Goal: Task Accomplishment & Management: Use online tool/utility

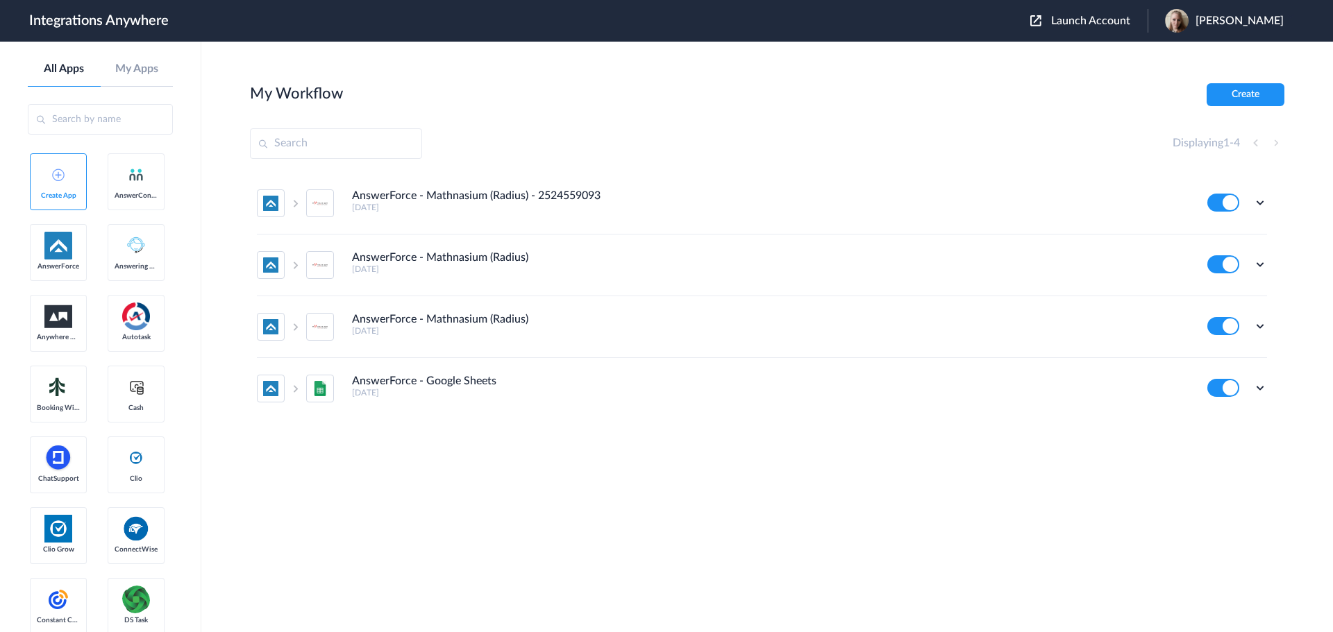
click at [1107, 22] on span "Launch Account" at bounding box center [1090, 20] width 79 height 11
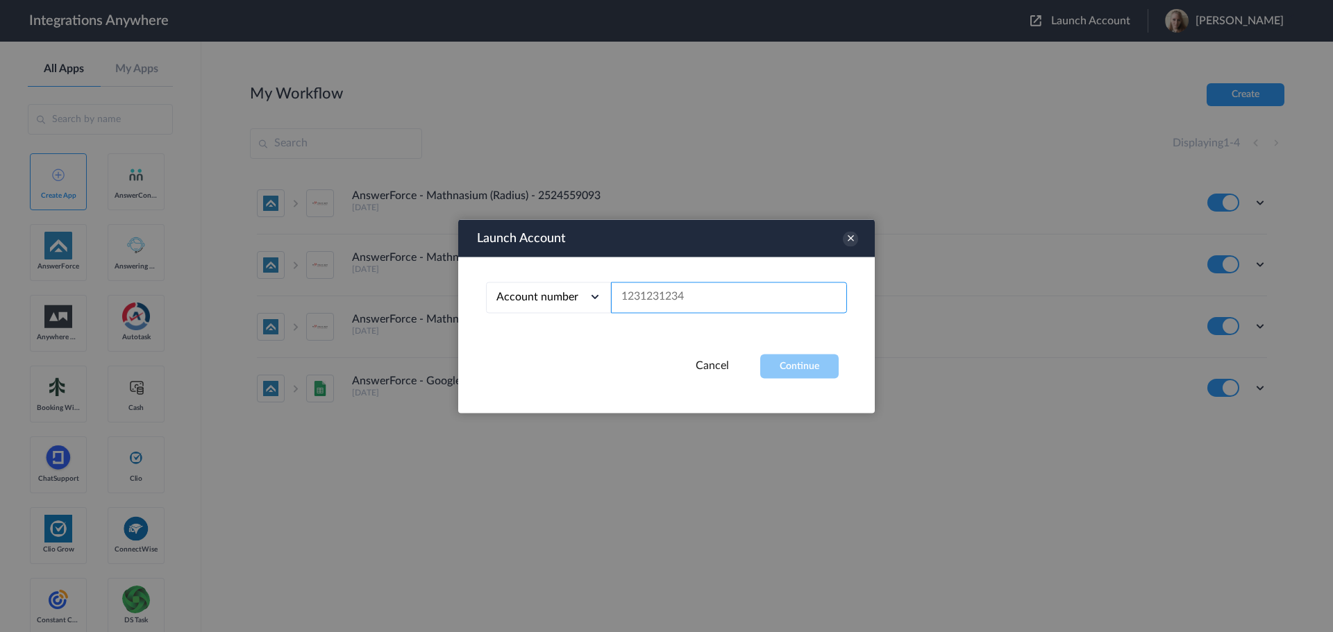
click at [728, 293] on input "text" at bounding box center [729, 297] width 236 height 31
paste input "9102169813"
click at [798, 367] on button "Continue" at bounding box center [799, 366] width 78 height 24
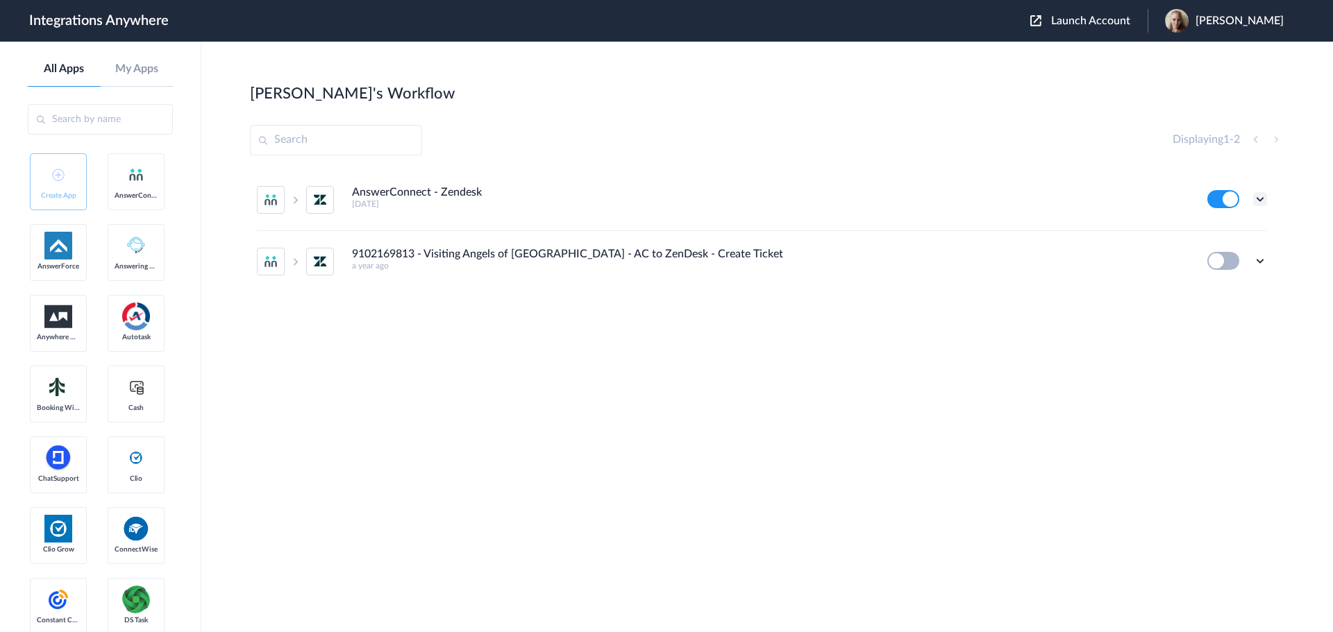
click at [1261, 199] on icon at bounding box center [1260, 199] width 14 height 14
click at [1237, 253] on link "Task history" at bounding box center [1220, 257] width 67 height 10
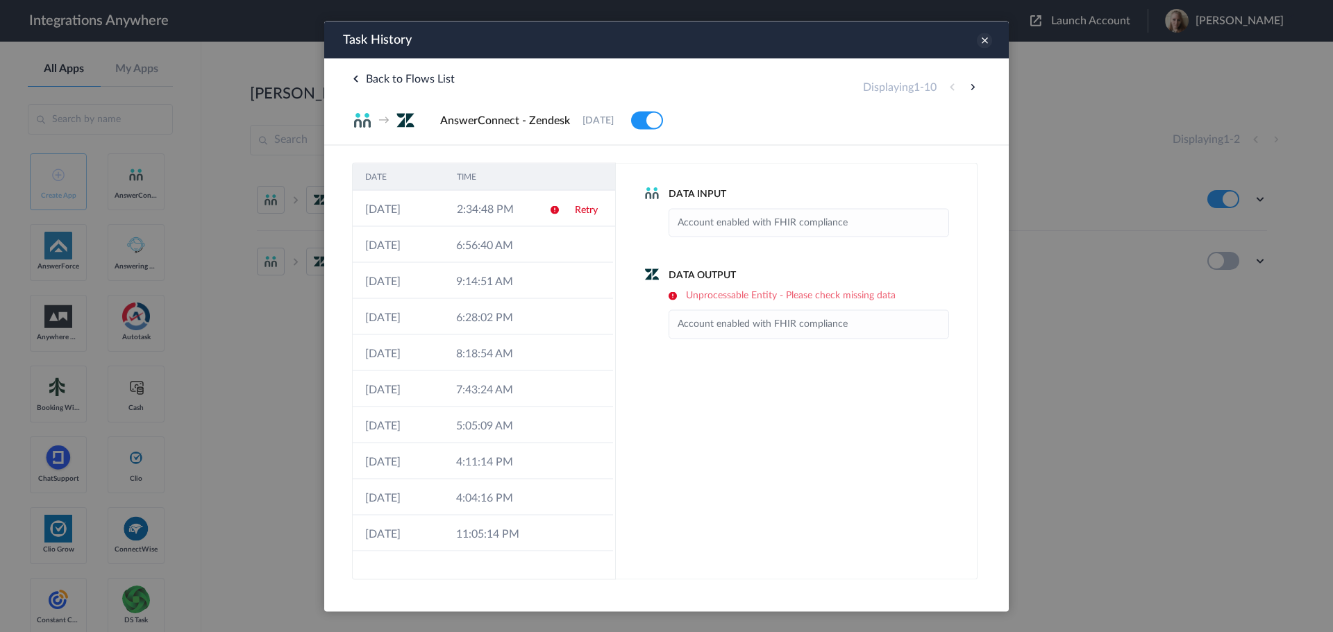
click at [982, 41] on icon at bounding box center [984, 40] width 15 height 15
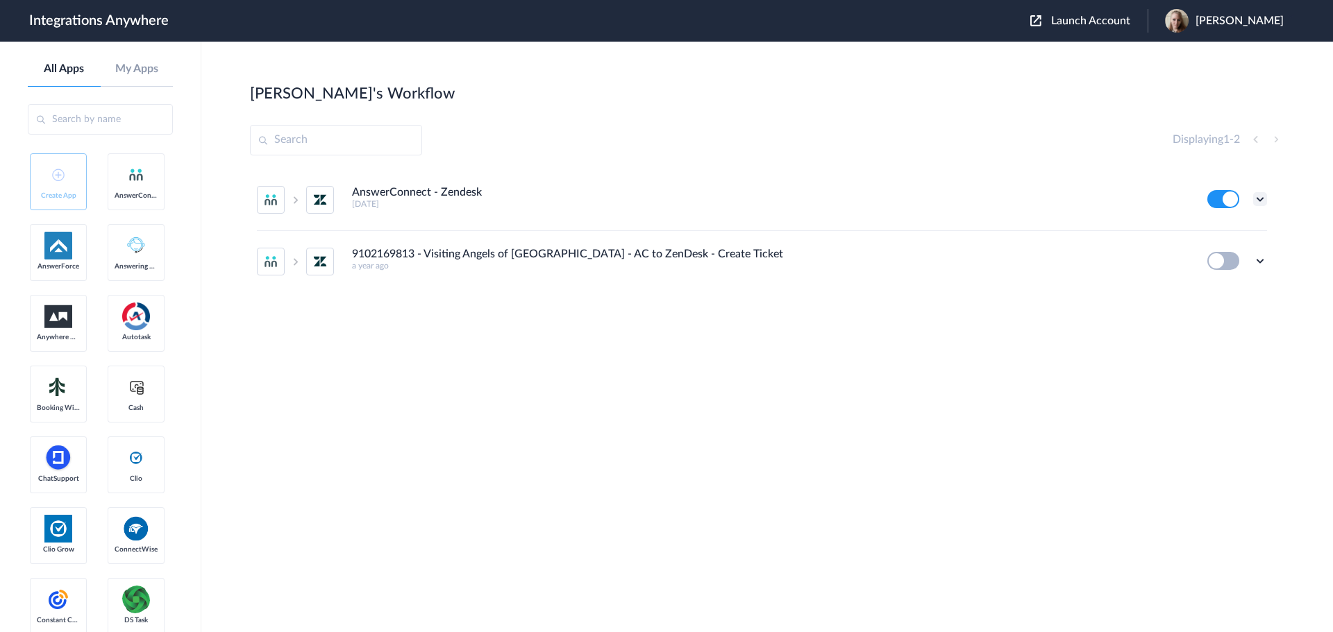
click at [1260, 199] on icon at bounding box center [1260, 199] width 14 height 14
click at [1216, 229] on link "Edit" at bounding box center [1203, 231] width 33 height 10
click at [1264, 262] on icon at bounding box center [1260, 261] width 14 height 14
click at [1241, 318] on link "Task history" at bounding box center [1220, 319] width 67 height 10
click at [1260, 258] on icon at bounding box center [1260, 261] width 14 height 14
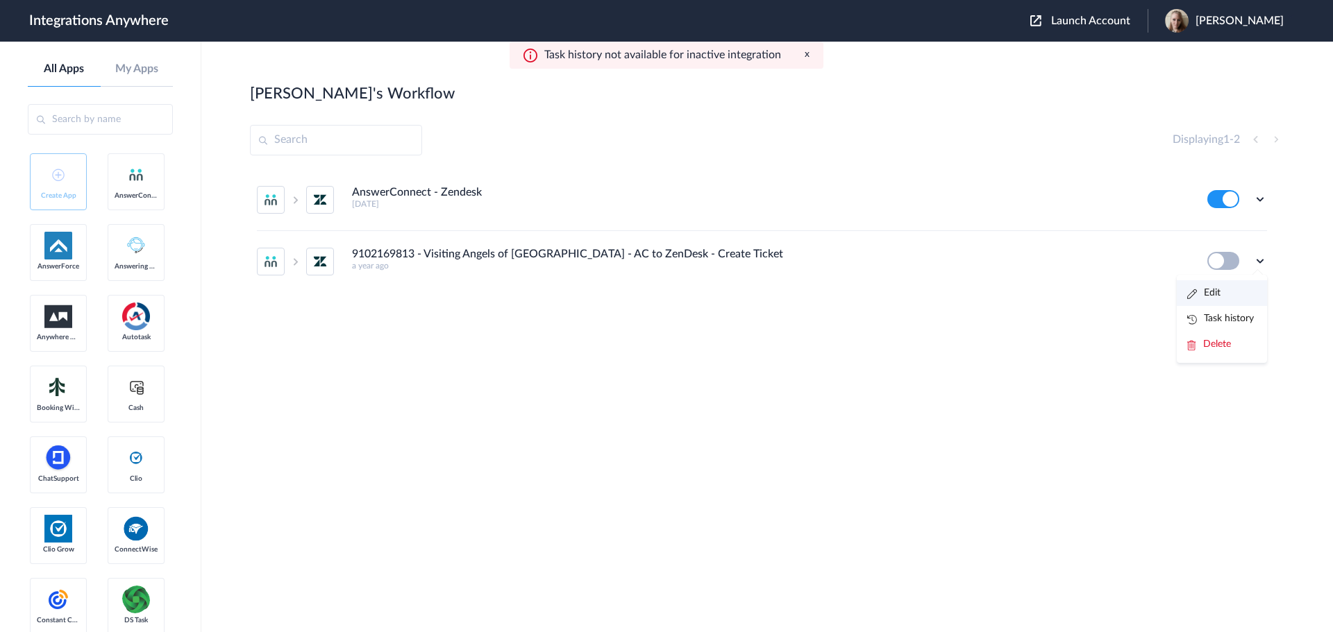
click at [1223, 291] on li "Edit" at bounding box center [1222, 293] width 90 height 26
click at [1261, 199] on icon at bounding box center [1260, 199] width 14 height 14
click at [1247, 254] on link "Task history" at bounding box center [1220, 257] width 67 height 10
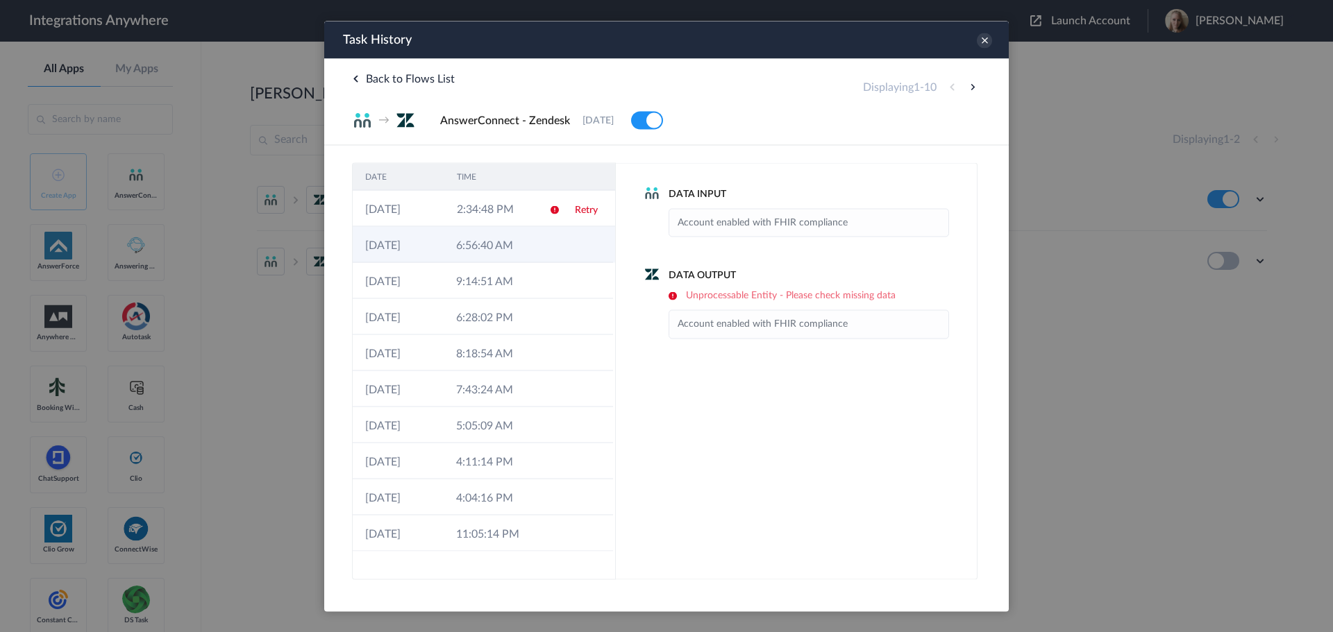
click at [437, 252] on td "10-08-2025" at bounding box center [398, 244] width 91 height 36
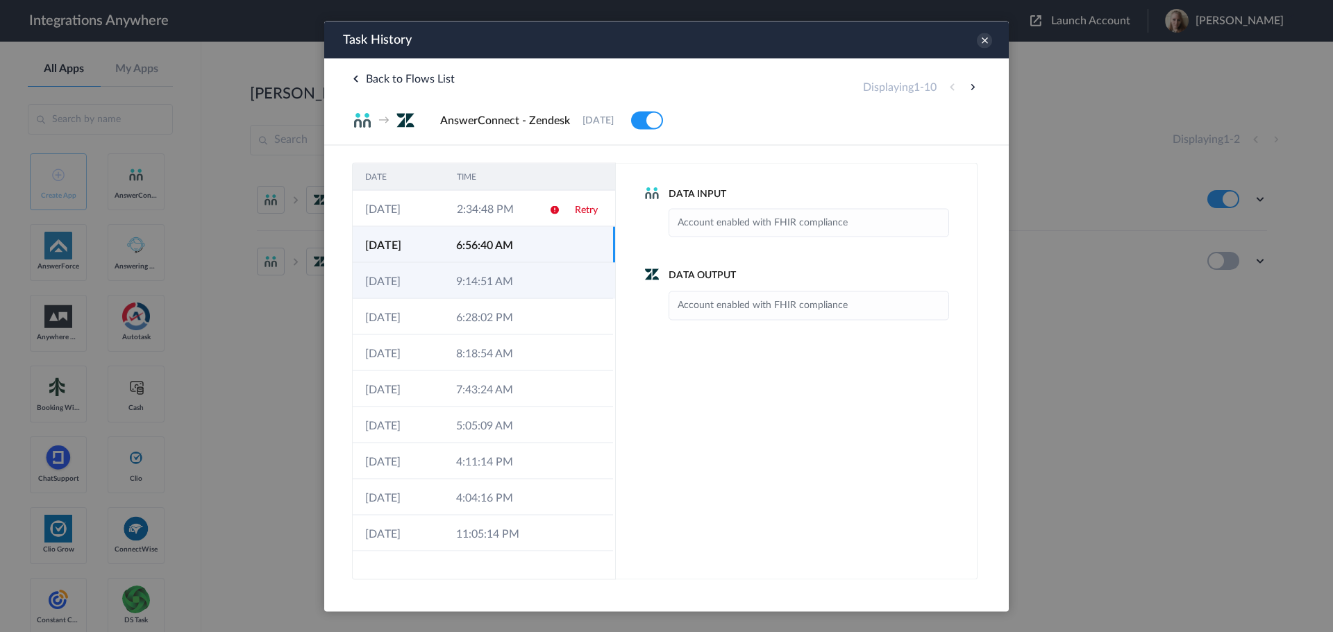
click at [439, 279] on td "09-08-2025" at bounding box center [398, 280] width 91 height 36
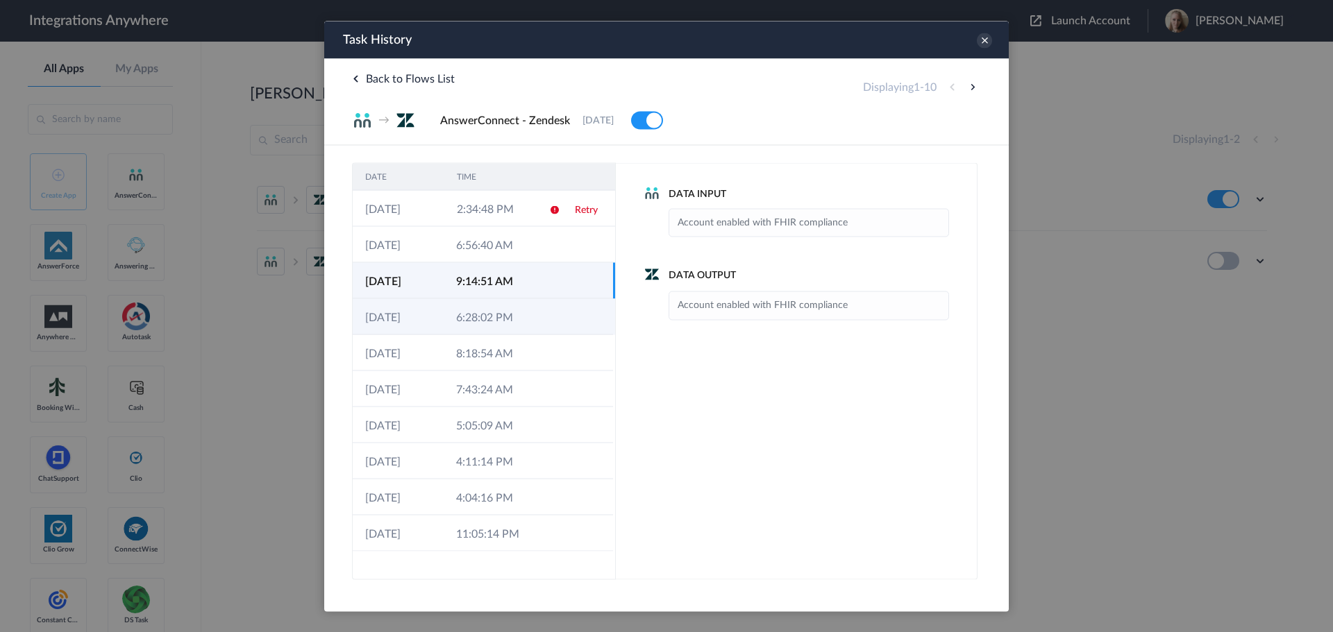
click at [434, 326] on td "02-08-2025" at bounding box center [398, 317] width 91 height 36
click at [986, 39] on icon at bounding box center [984, 40] width 15 height 15
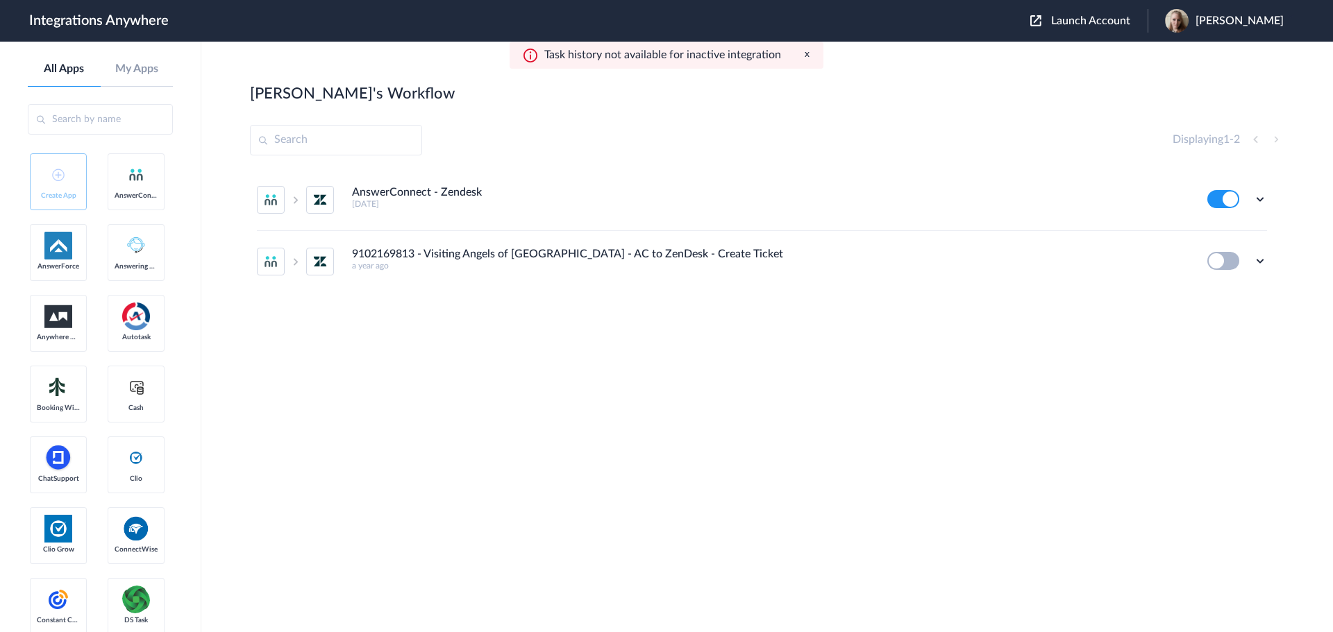
click at [1102, 22] on span "Launch Account" at bounding box center [1090, 20] width 79 height 11
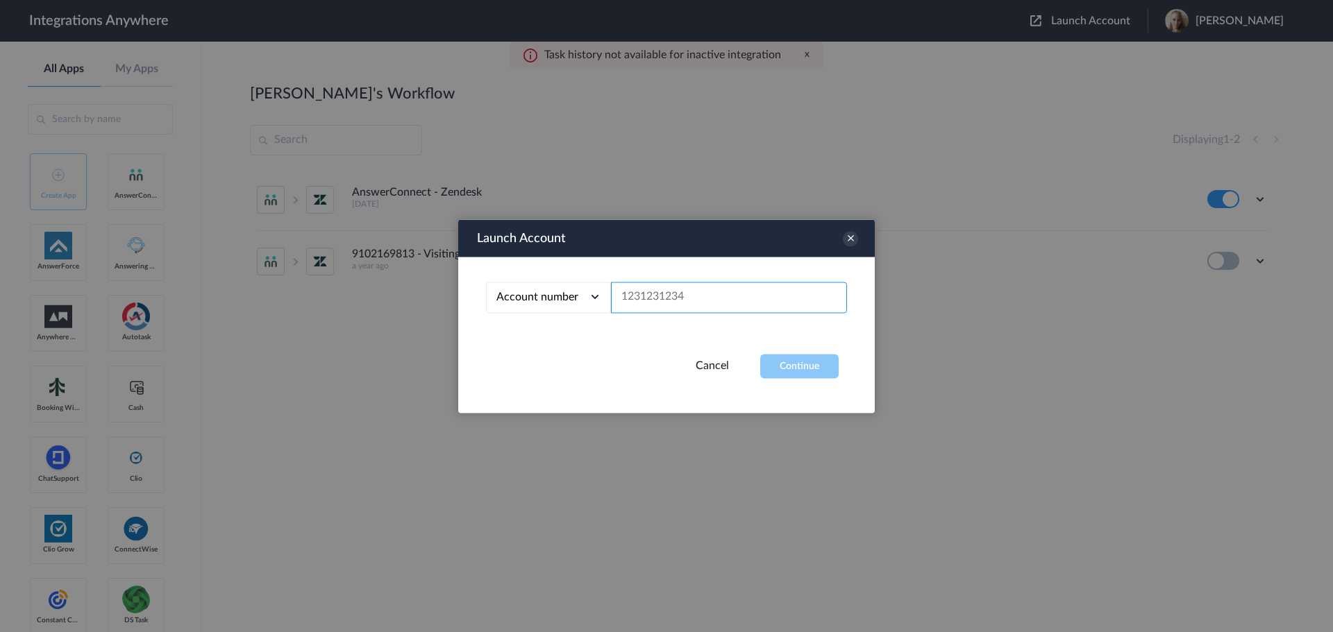
click at [661, 303] on input "text" at bounding box center [729, 297] width 236 height 31
paste input "9102169813"
type input "9102169813"
click at [783, 367] on button "Continue" at bounding box center [799, 366] width 78 height 24
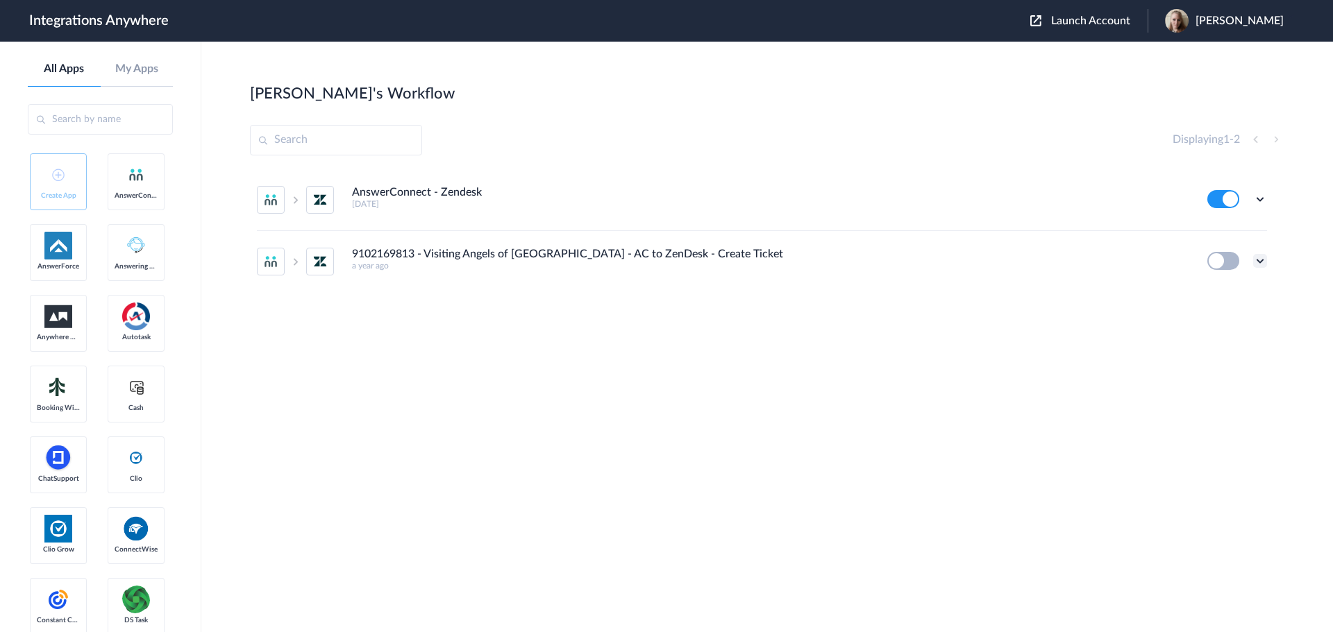
click at [1262, 261] on icon at bounding box center [1260, 261] width 14 height 14
click at [1214, 294] on link "Edit" at bounding box center [1203, 293] width 33 height 10
click at [1260, 200] on icon at bounding box center [1260, 199] width 14 height 14
click at [1216, 256] on link "Task history" at bounding box center [1220, 257] width 67 height 10
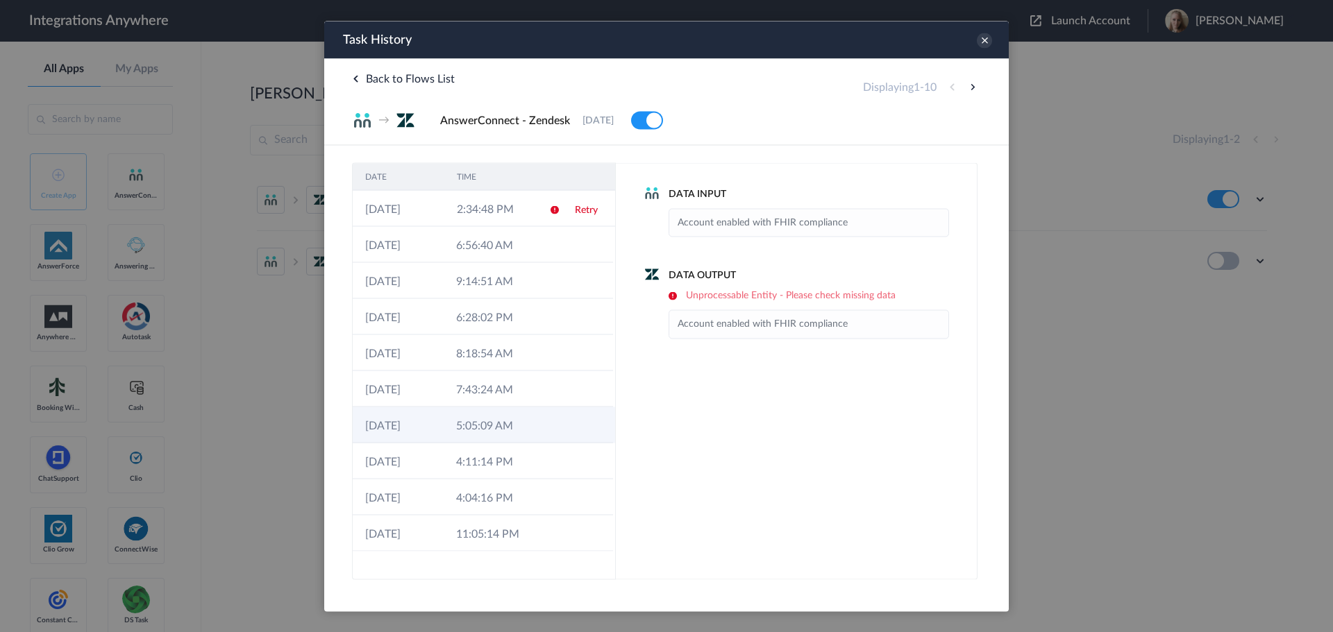
click at [396, 421] on td "[DATE]" at bounding box center [398, 425] width 91 height 36
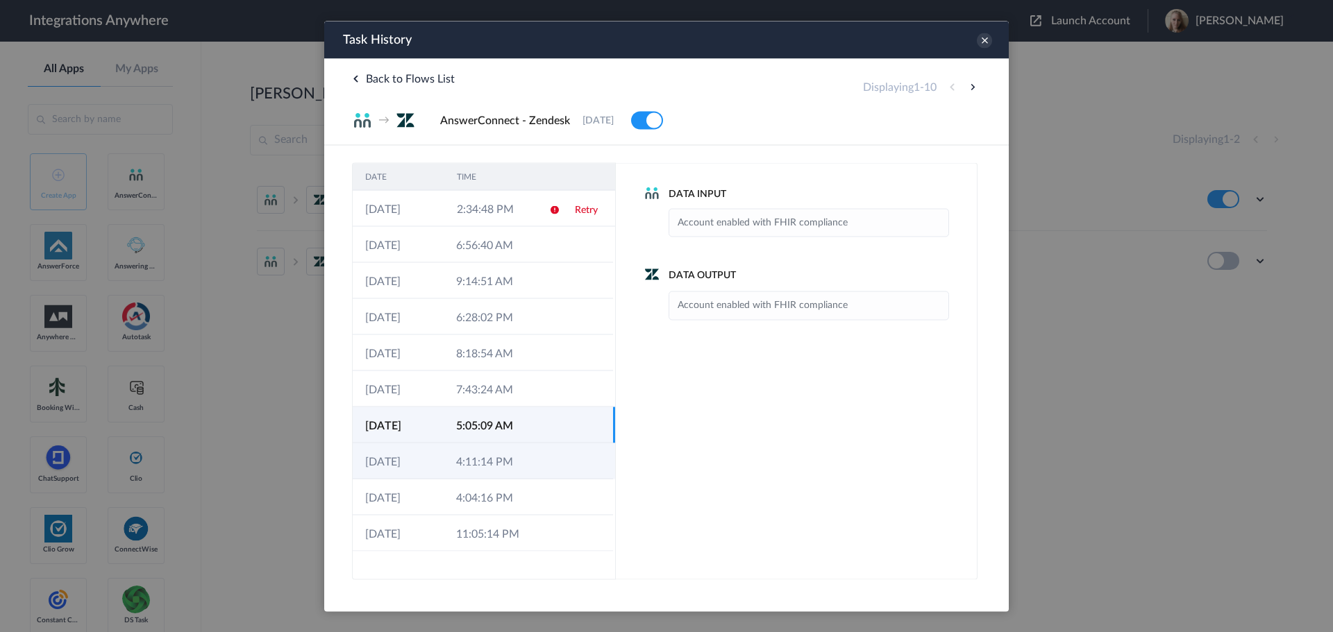
click at [401, 472] on td "[DATE]" at bounding box center [398, 461] width 91 height 36
click at [987, 39] on icon at bounding box center [984, 40] width 15 height 15
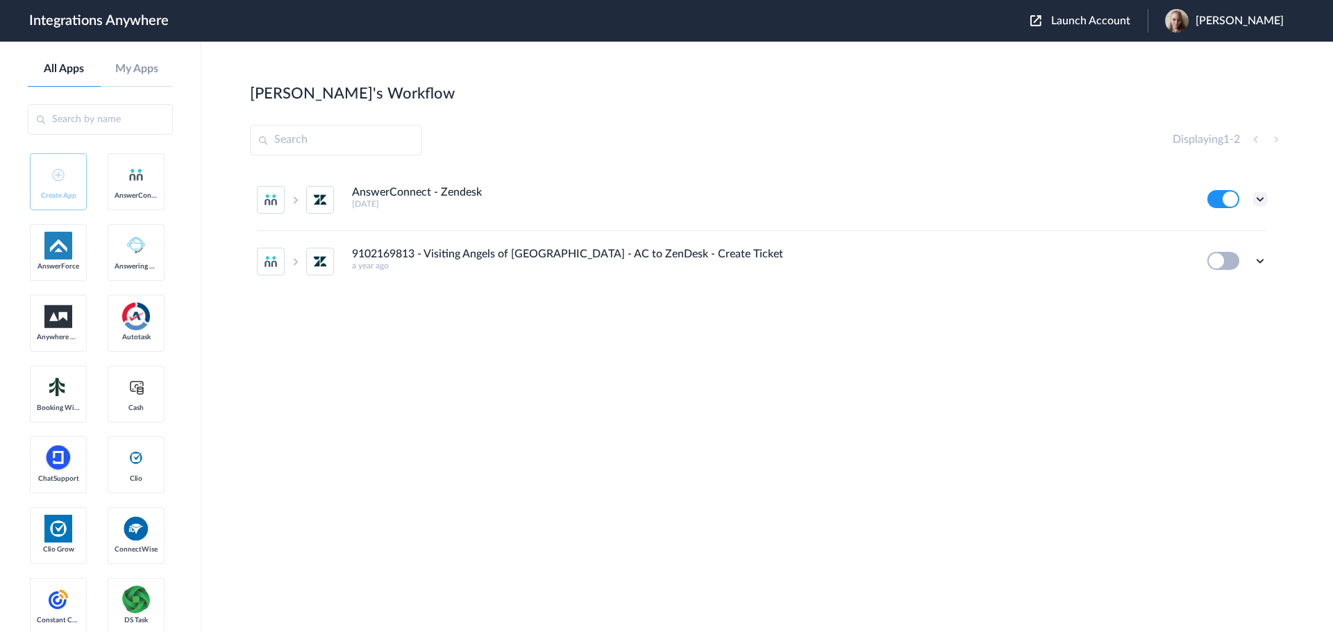
click at [1260, 199] on icon at bounding box center [1260, 199] width 14 height 14
click at [1216, 234] on link "Edit" at bounding box center [1203, 231] width 33 height 10
click at [1261, 196] on icon at bounding box center [1260, 199] width 14 height 14
click at [1219, 232] on link "Edit" at bounding box center [1203, 231] width 33 height 10
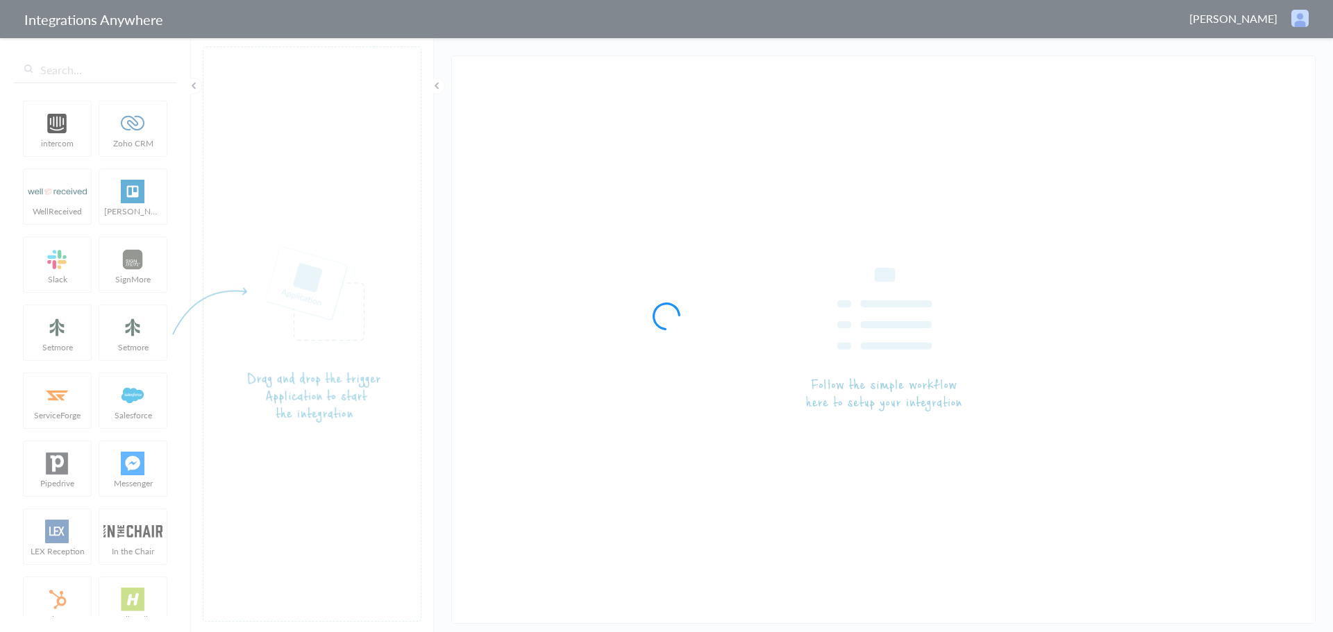
type input "AnswerConnect - Zendesk"
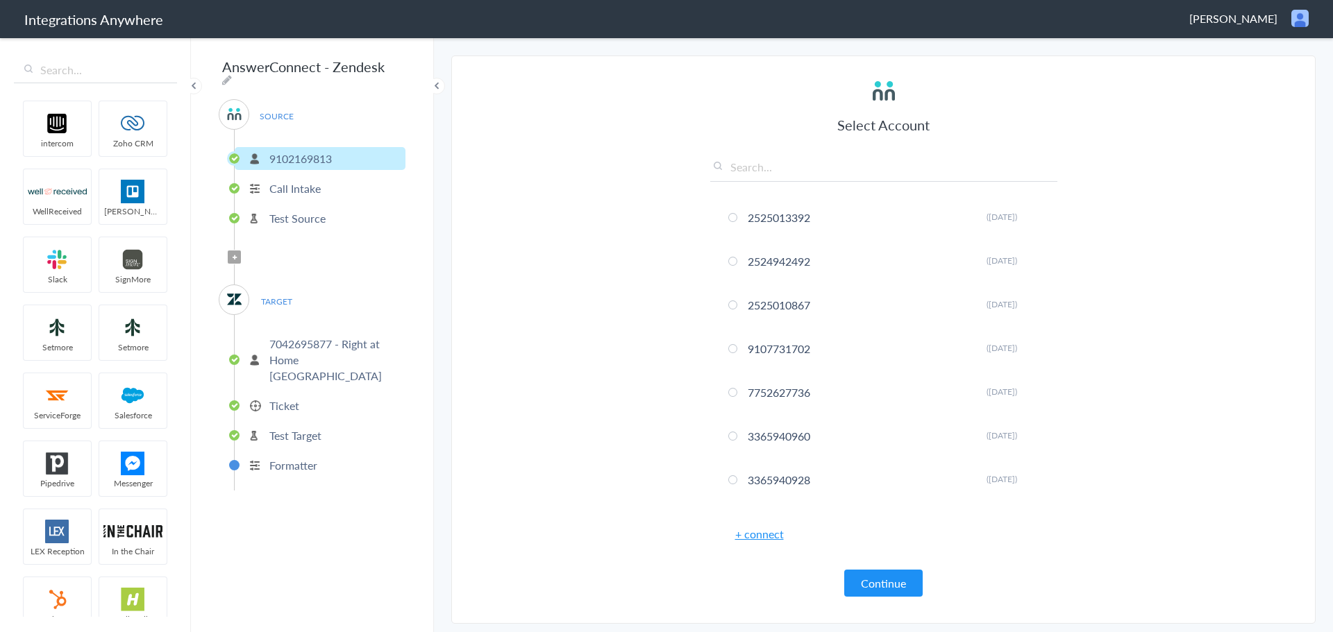
click at [330, 349] on p "7042695877 - Right at Home East Atlanta" at bounding box center [335, 360] width 133 height 48
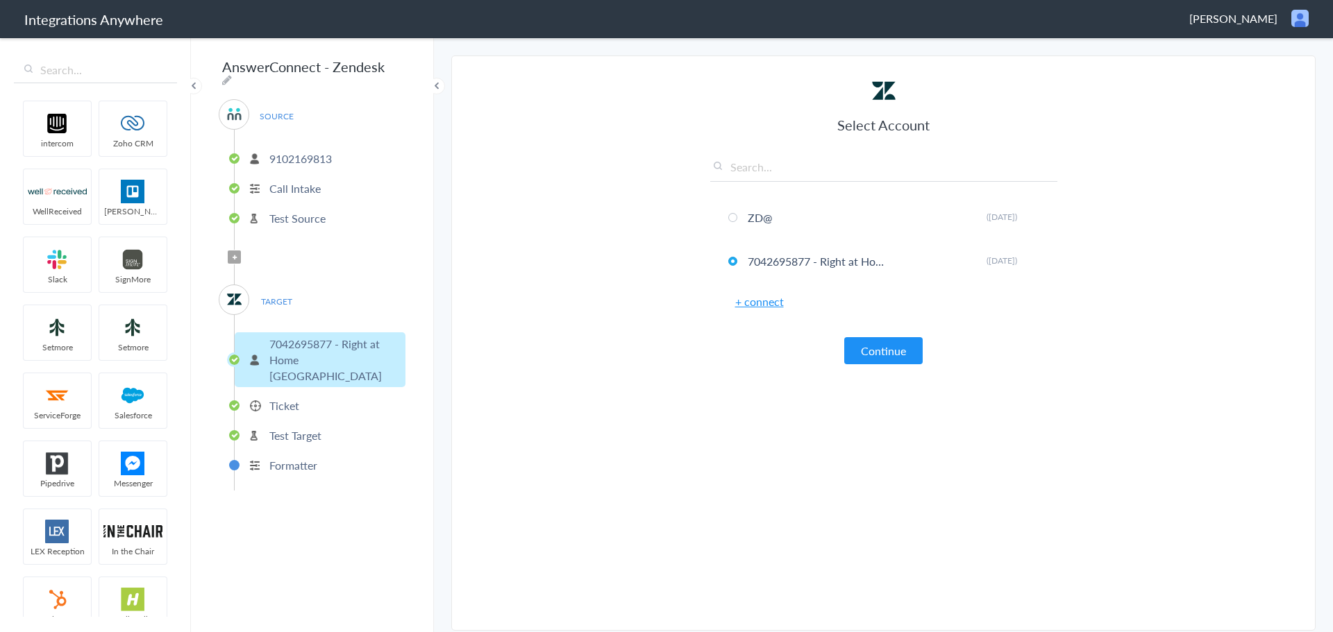
click at [296, 398] on p "Ticket" at bounding box center [284, 406] width 30 height 16
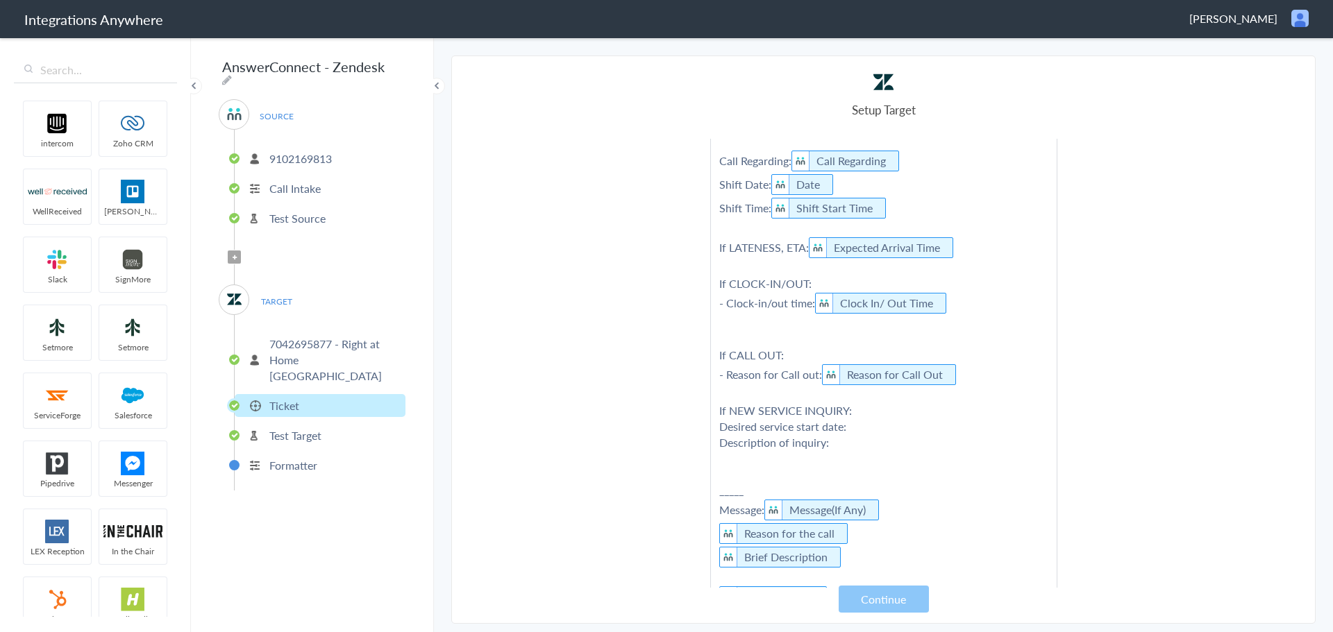
scroll to position [208, 0]
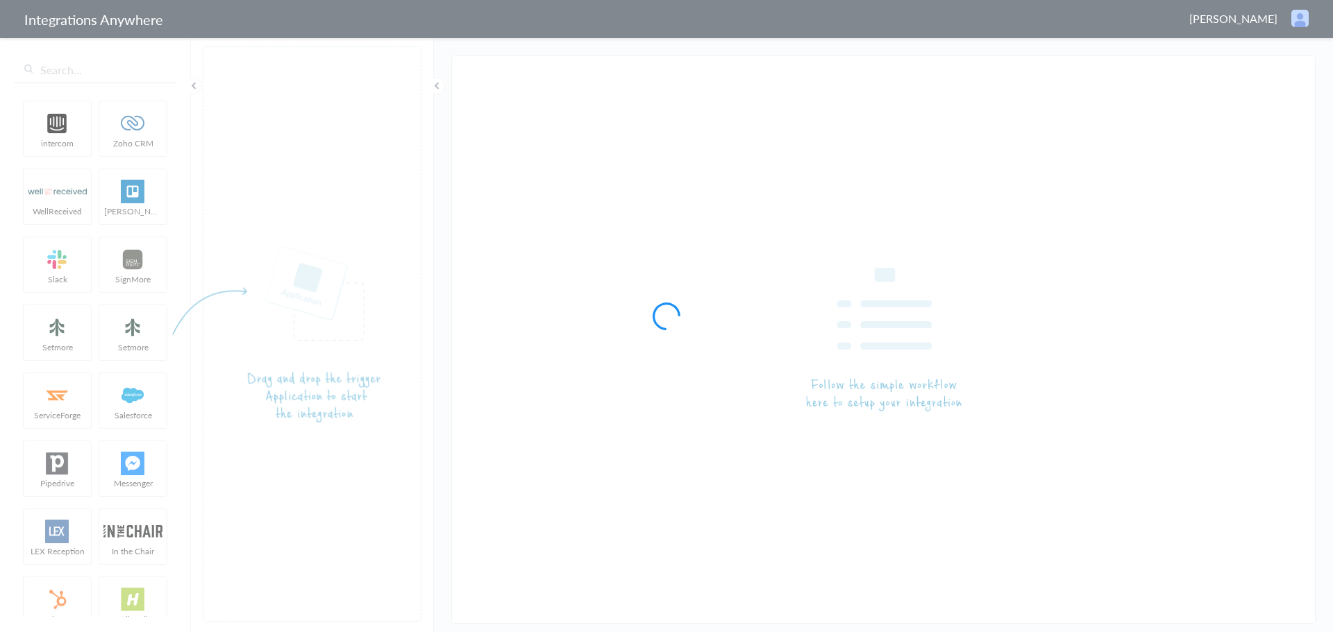
type input "9102169813 - Visiting Angels of [GEOGRAPHIC_DATA] - AC to ZenDesk - Create Tick…"
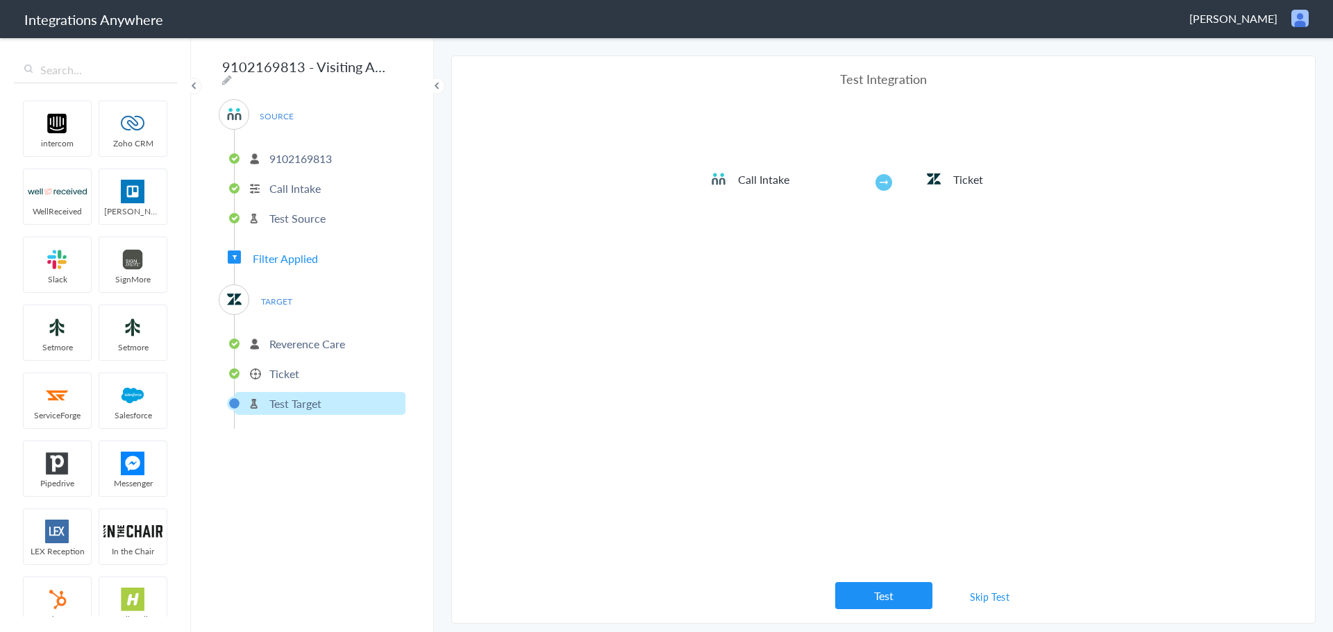
click at [301, 256] on span "Filter Applied" at bounding box center [285, 259] width 65 height 16
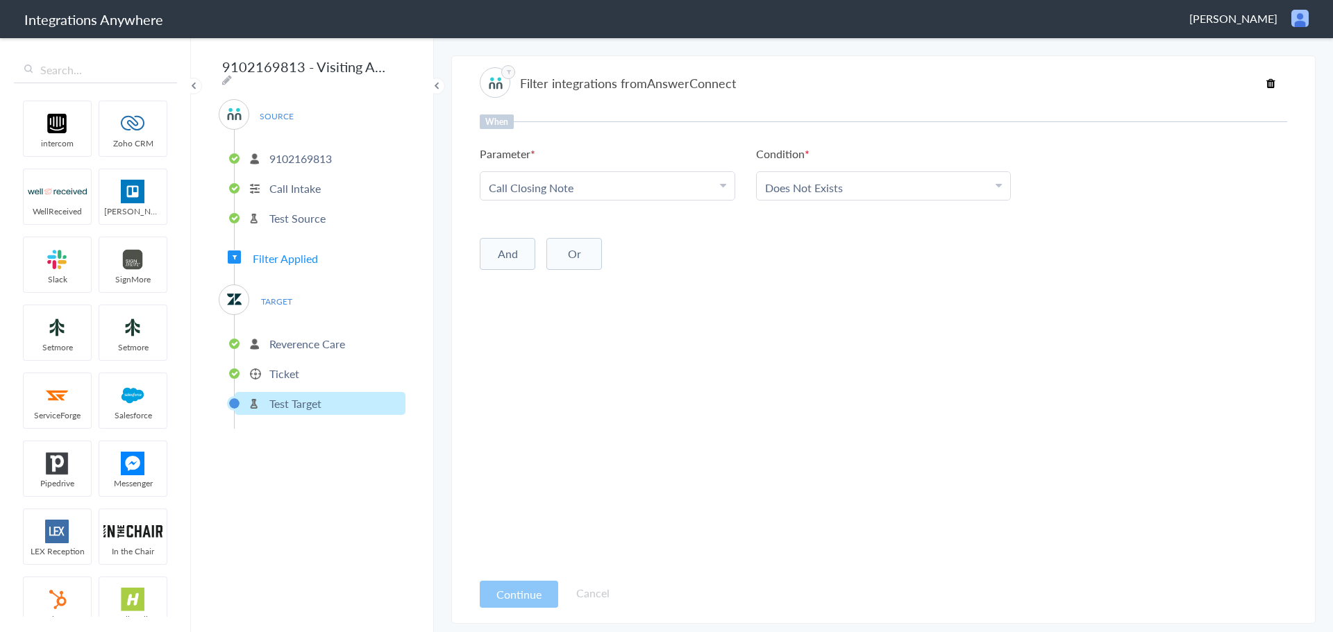
click at [330, 341] on p "Reverence Care" at bounding box center [307, 344] width 76 height 16
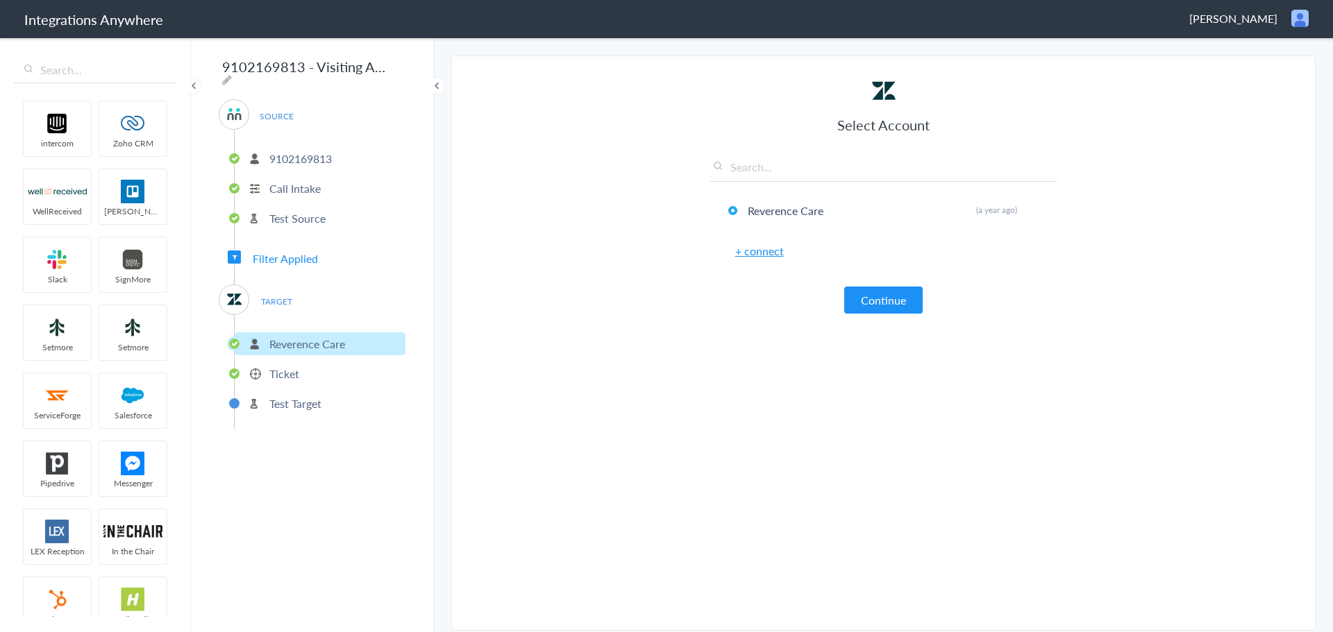
click at [295, 371] on p "Ticket" at bounding box center [284, 374] width 30 height 16
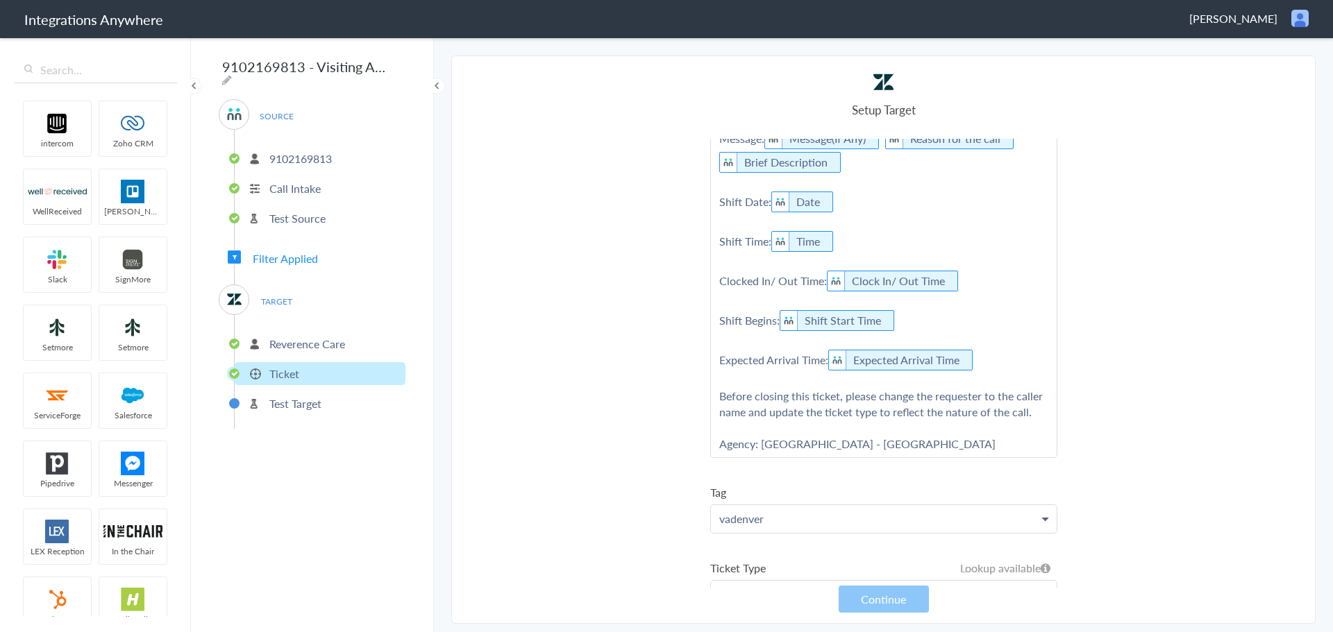
scroll to position [417, 0]
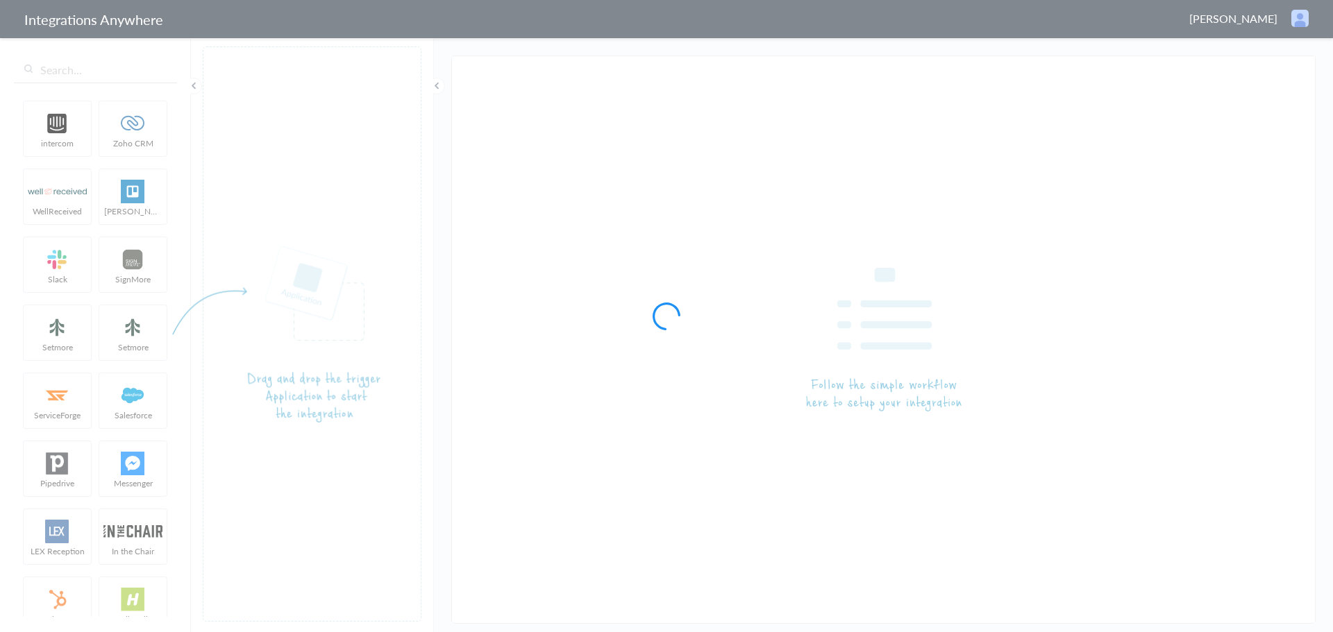
type input "9102169813 - Visiting Angels of [GEOGRAPHIC_DATA] - AC to ZenDesk - Create Tick…"
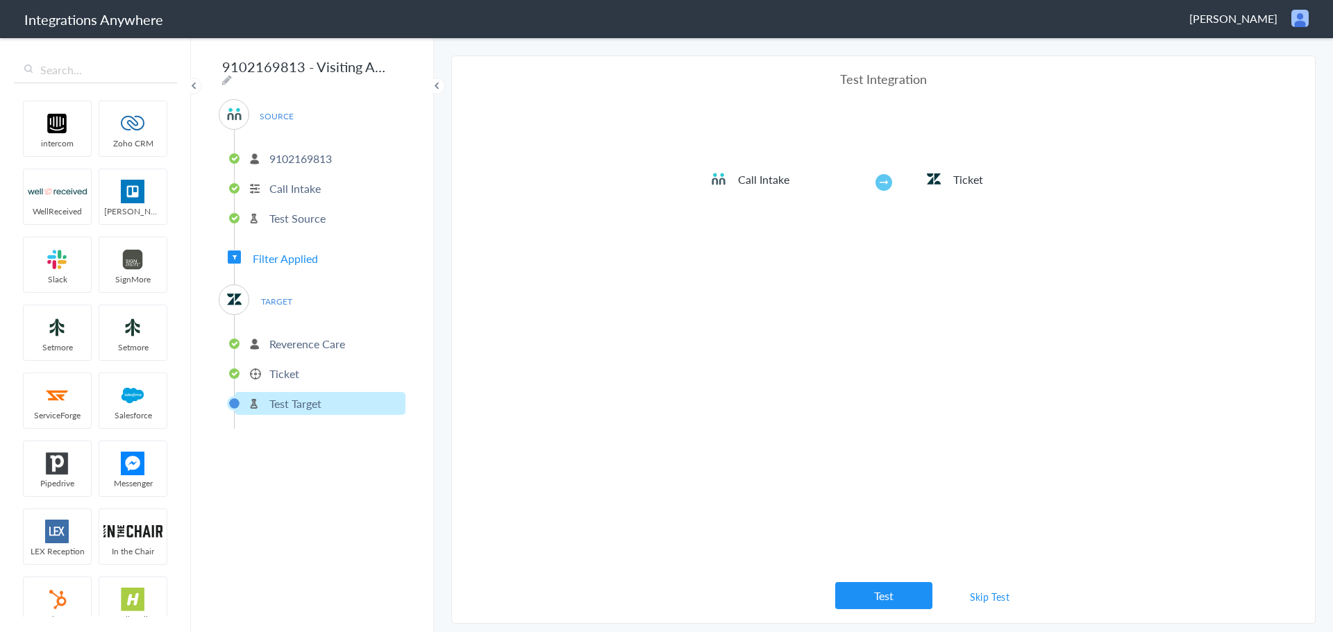
click at [300, 337] on p "Reverence Care" at bounding box center [307, 344] width 76 height 16
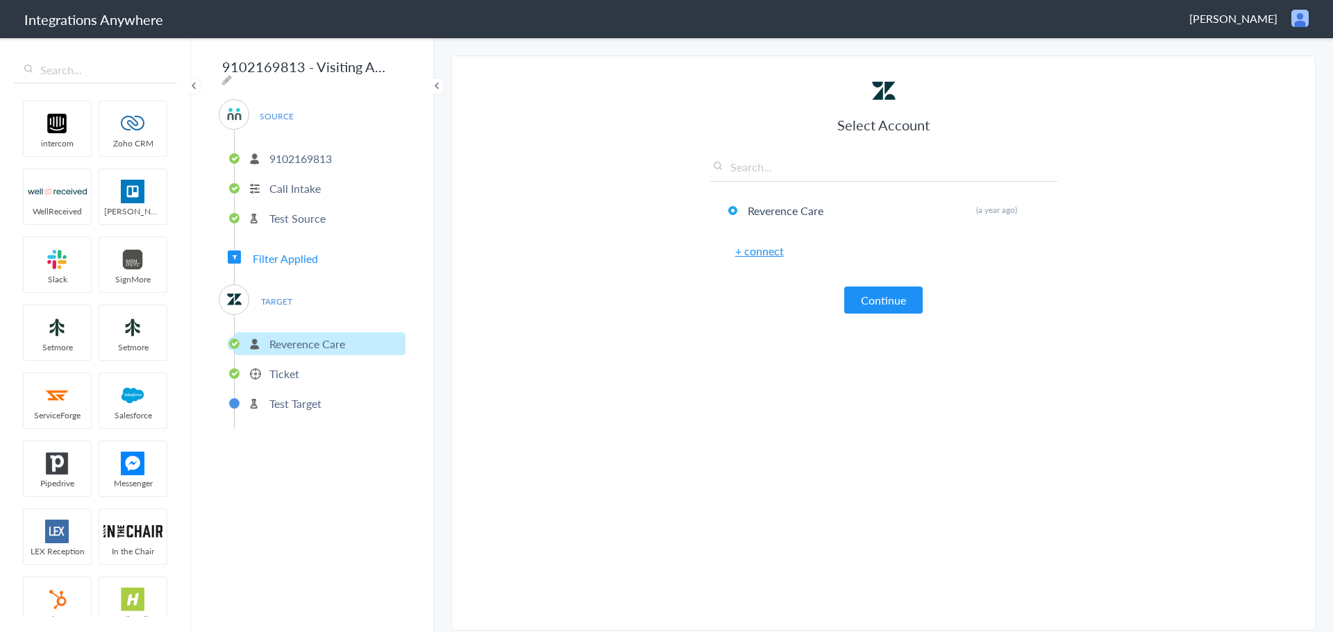
click at [287, 373] on p "Ticket" at bounding box center [284, 374] width 30 height 16
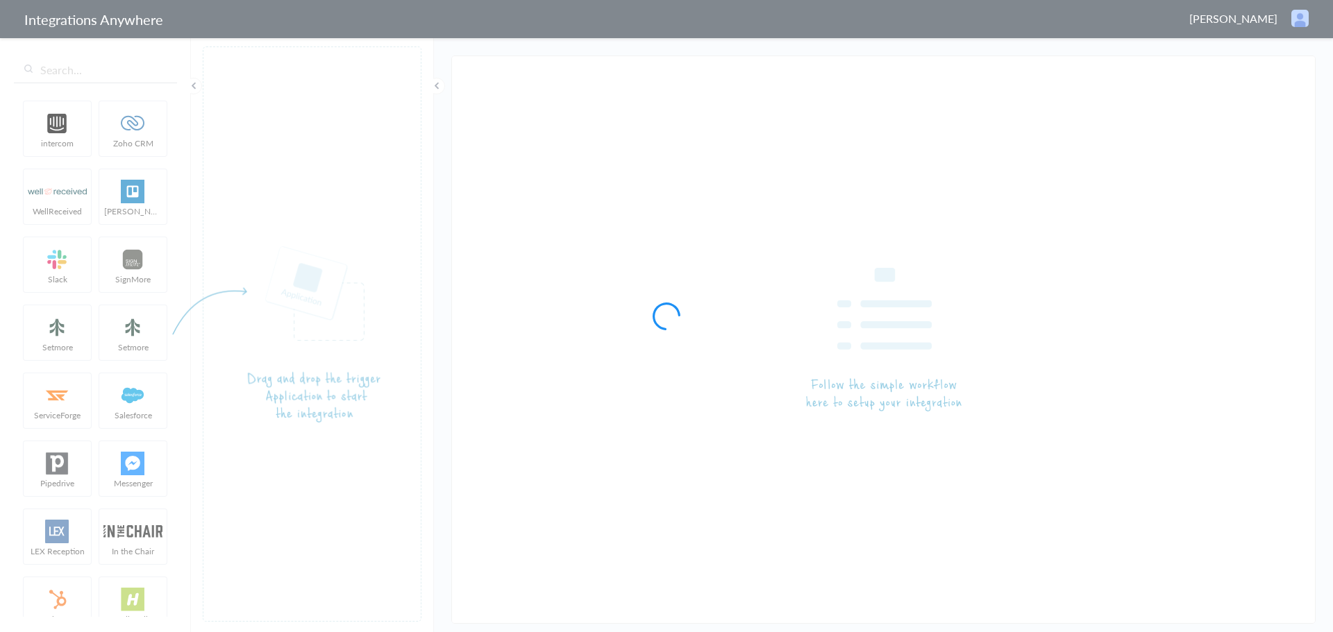
type input "AnswerConnect - Zendesk"
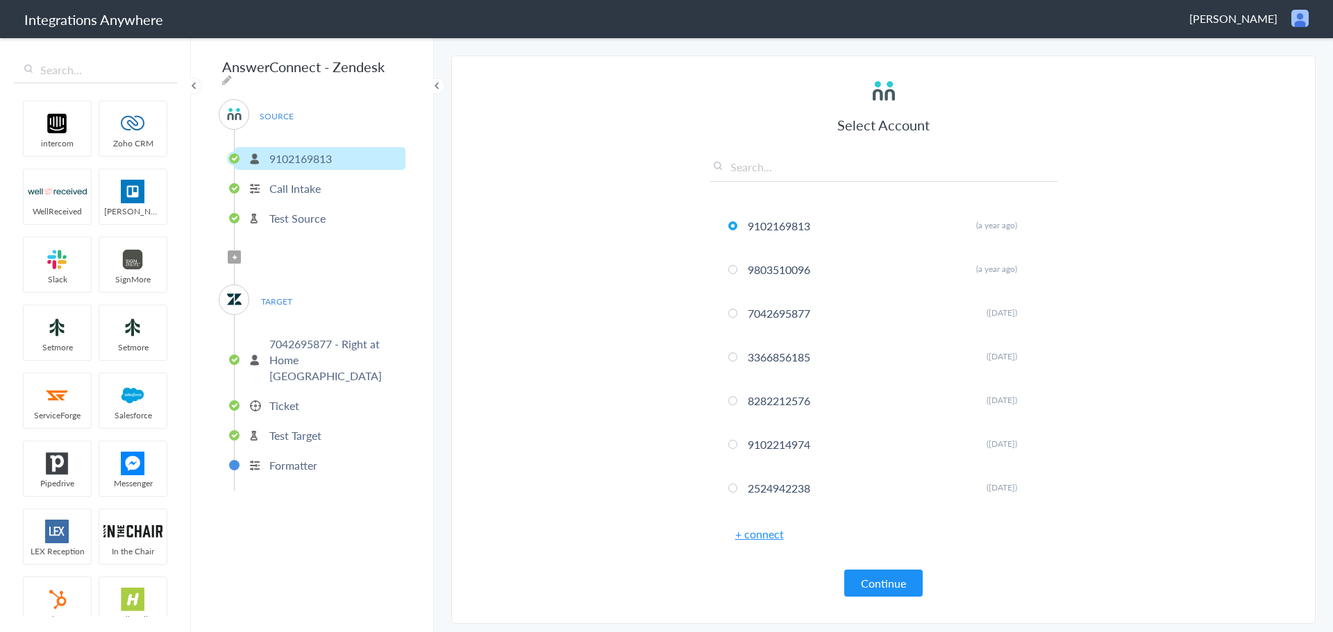
scroll to position [1604, 0]
click at [296, 343] on p "7042695877 - Right at Home [GEOGRAPHIC_DATA]" at bounding box center [335, 360] width 133 height 48
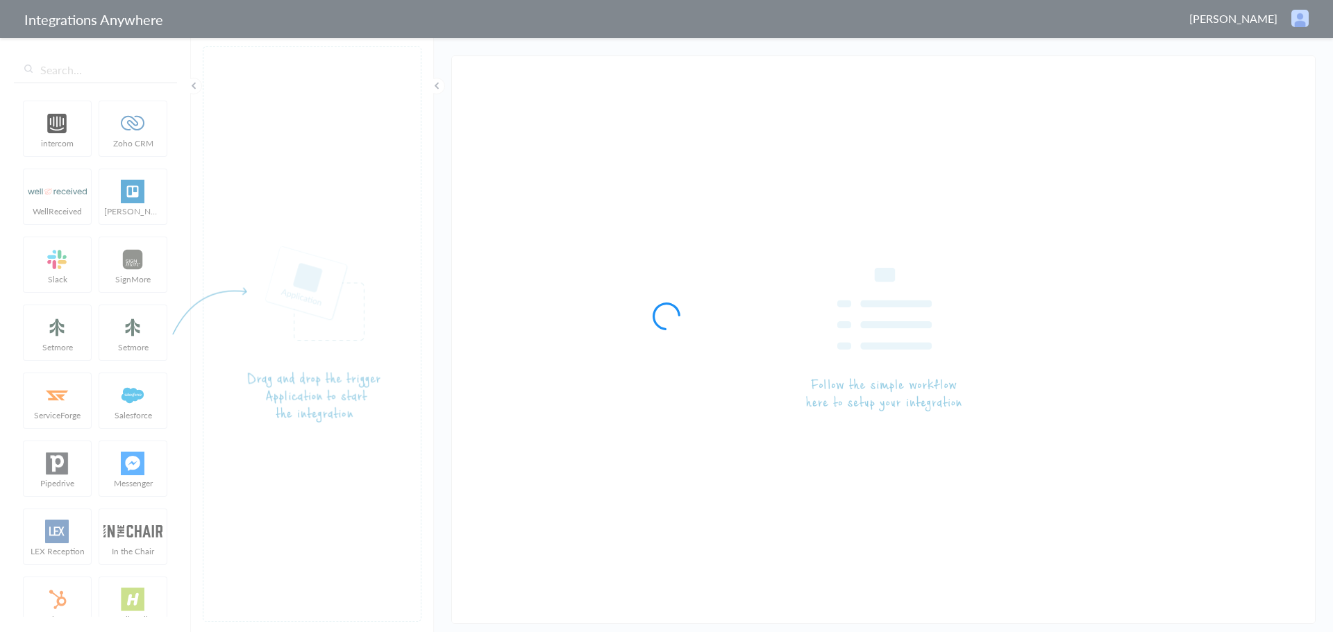
type input "AnswerConnect - Zendesk"
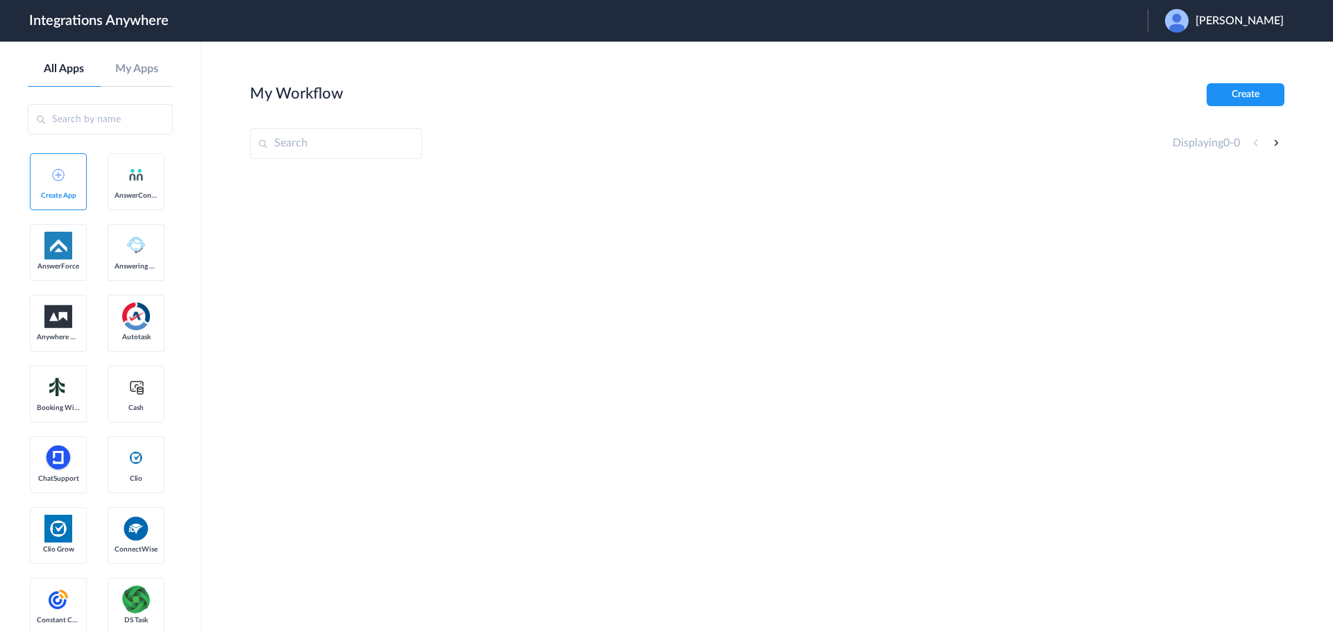
click at [1255, 22] on span "Dana Kessler" at bounding box center [1240, 21] width 88 height 13
click at [1217, 51] on li "Logout" at bounding box center [1223, 57] width 150 height 26
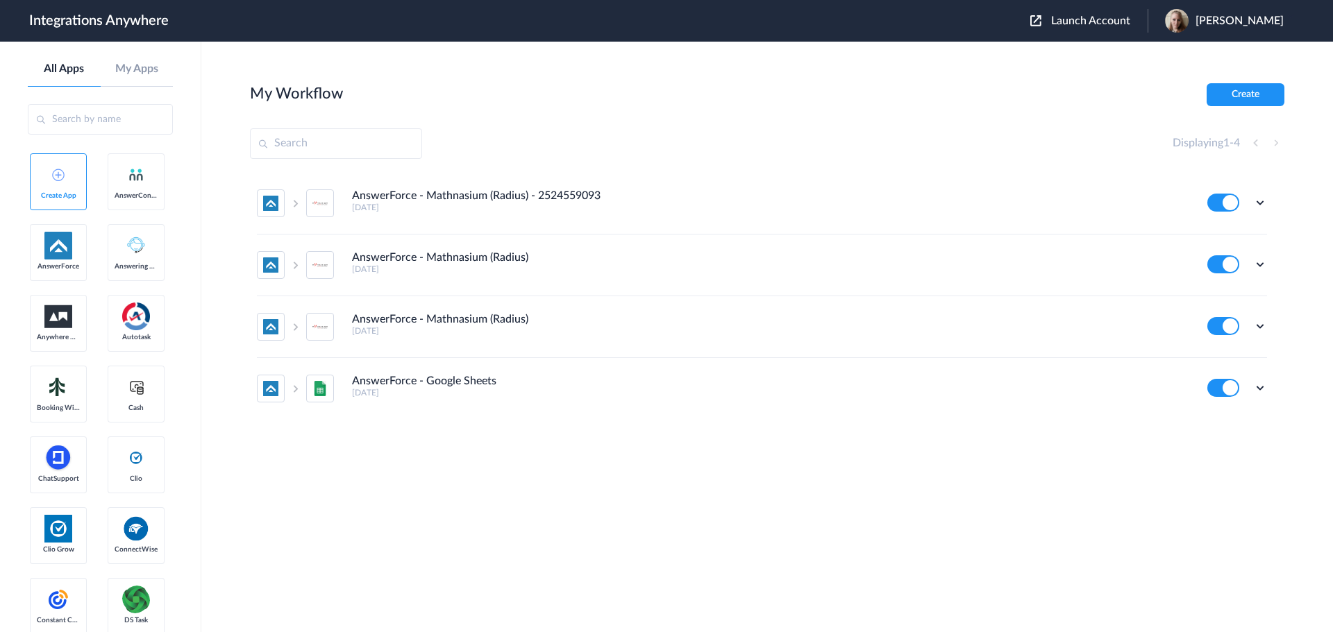
click at [1098, 22] on span "Launch Account" at bounding box center [1090, 20] width 79 height 11
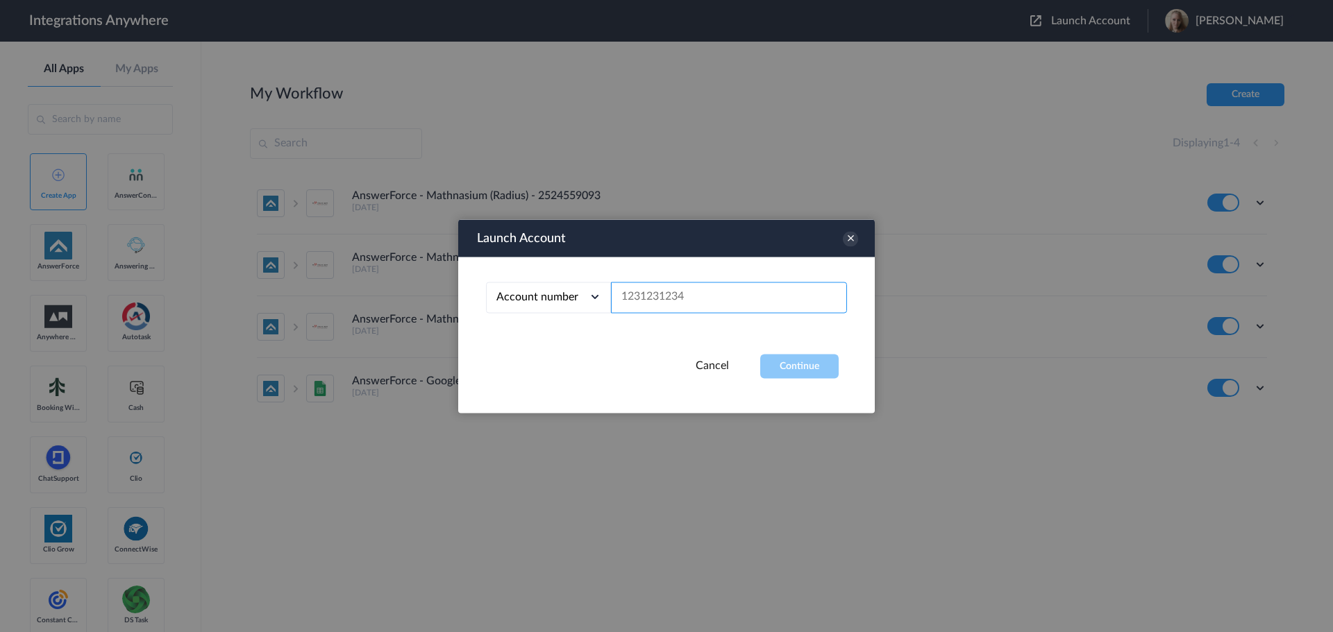
click at [677, 304] on input "text" at bounding box center [729, 297] width 236 height 31
paste input "9102169813"
type input "9102169813"
click at [798, 372] on button "Continue" at bounding box center [799, 366] width 78 height 24
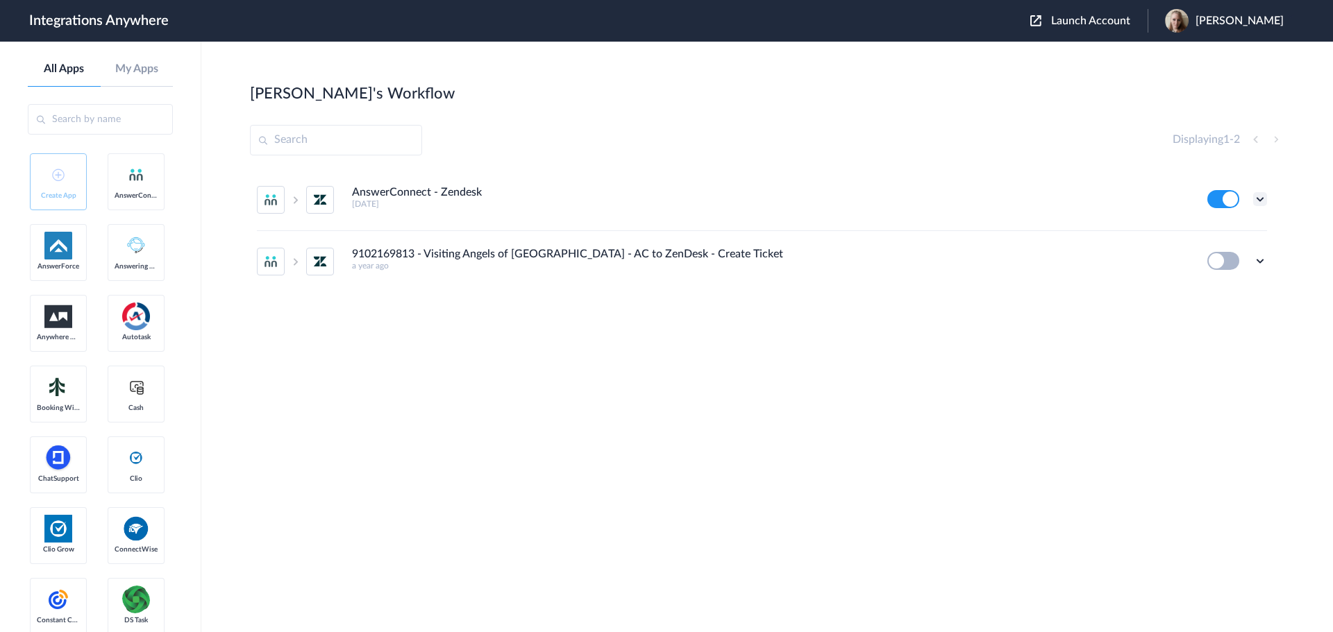
click at [1259, 198] on icon at bounding box center [1260, 199] width 14 height 14
click at [1236, 255] on link "Task history" at bounding box center [1220, 257] width 67 height 10
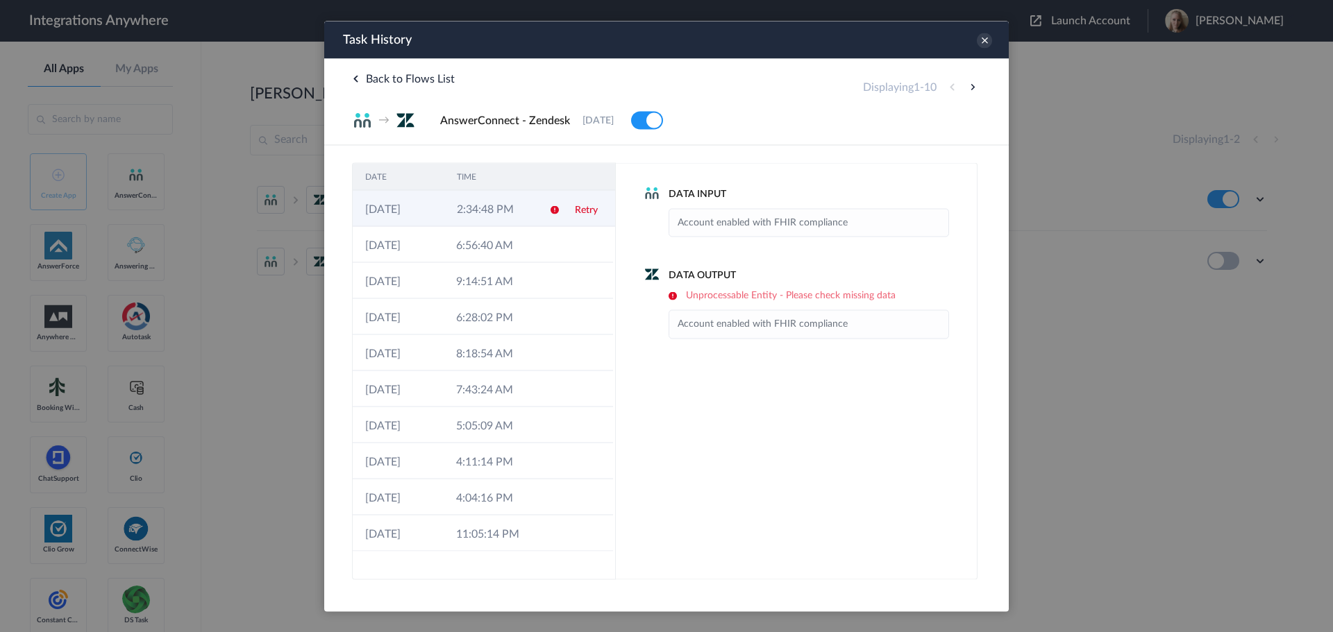
click at [469, 215] on td "2:34:48 PM" at bounding box center [490, 208] width 92 height 36
click at [503, 250] on td "6:56:40 AM" at bounding box center [489, 244] width 91 height 36
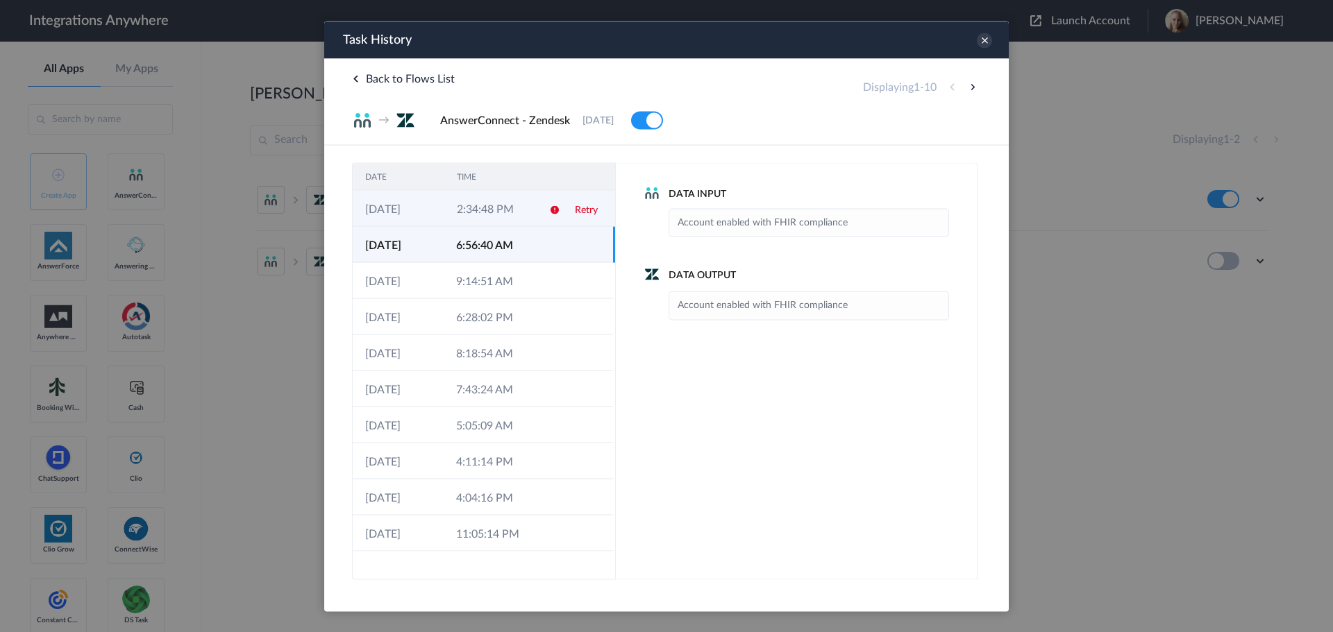
click at [440, 215] on td "[DATE]" at bounding box center [399, 208] width 92 height 36
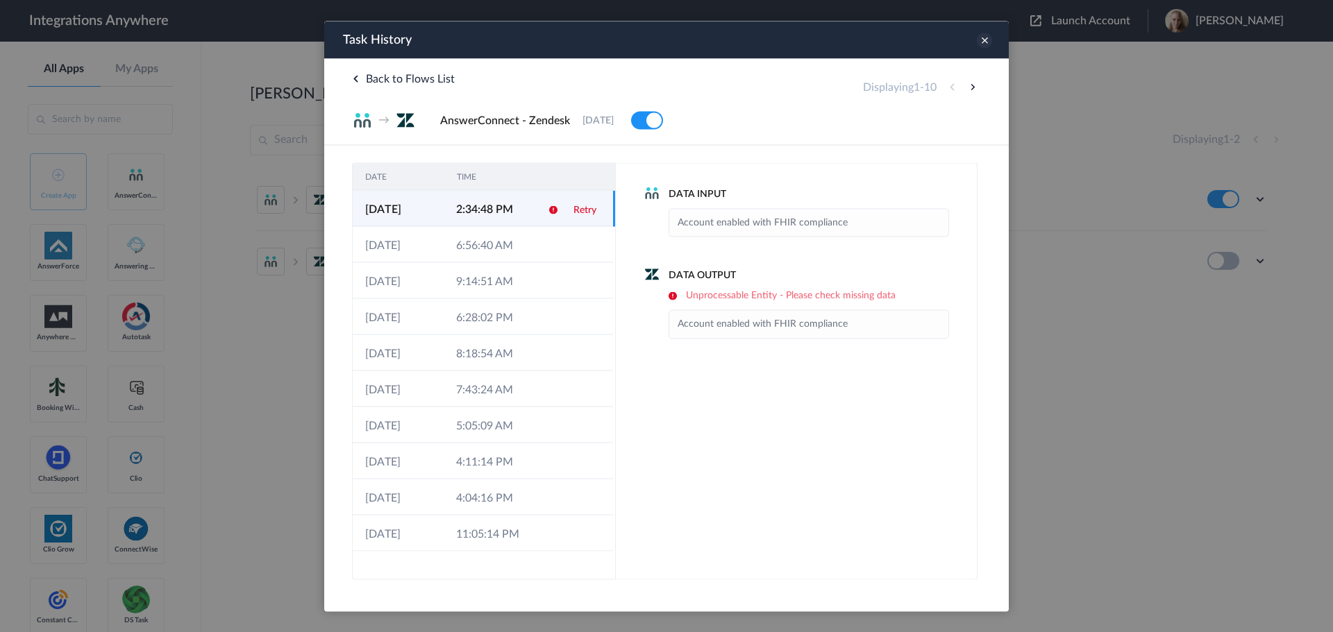
click at [983, 43] on icon at bounding box center [984, 40] width 15 height 15
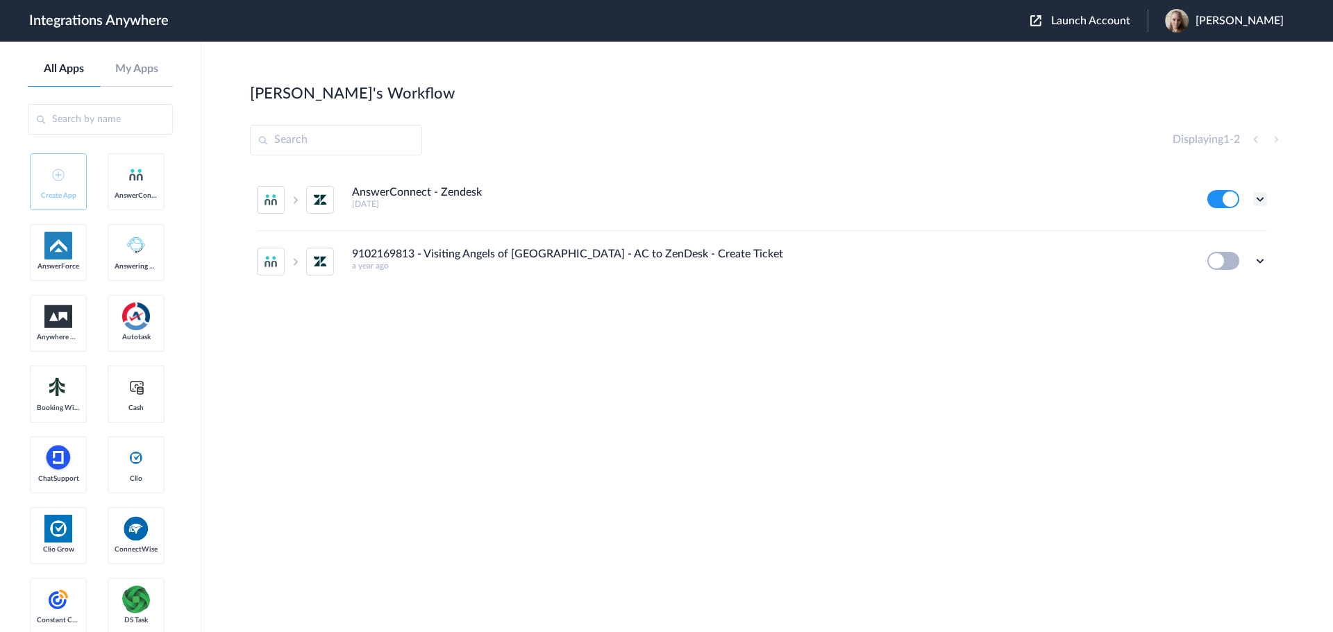
click at [1262, 201] on icon at bounding box center [1260, 199] width 14 height 14
click at [1237, 260] on link "Task history" at bounding box center [1220, 257] width 67 height 10
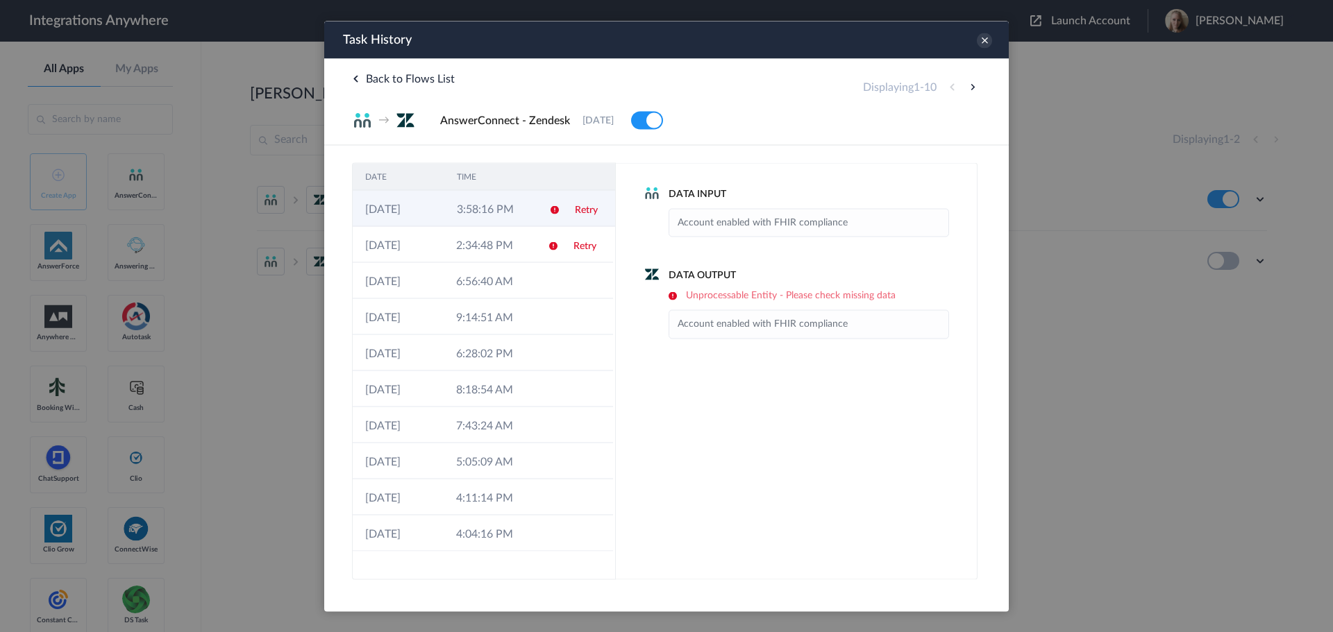
click at [451, 211] on td "3:58:16 PM" at bounding box center [490, 208] width 92 height 36
click at [982, 41] on icon at bounding box center [984, 40] width 15 height 15
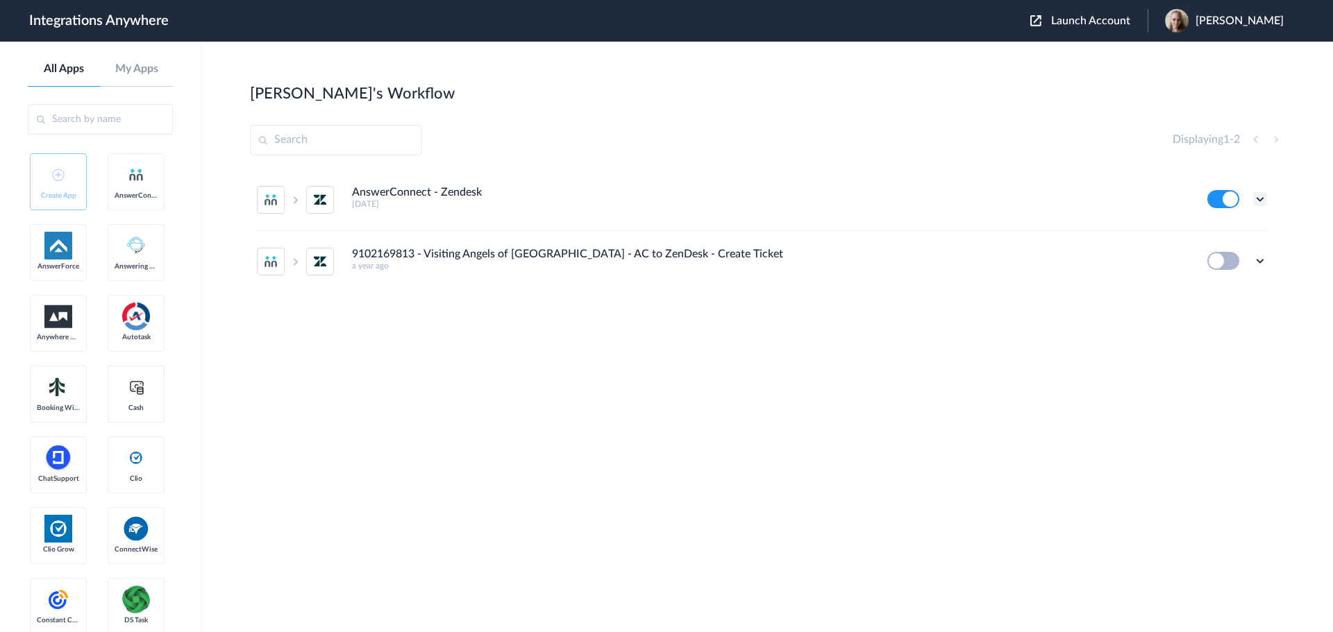
click at [1259, 198] on icon at bounding box center [1260, 199] width 14 height 14
click at [1202, 235] on link "Edit" at bounding box center [1203, 231] width 33 height 10
click at [1259, 195] on icon at bounding box center [1260, 199] width 14 height 14
click at [1232, 251] on li "Task history" at bounding box center [1222, 257] width 90 height 26
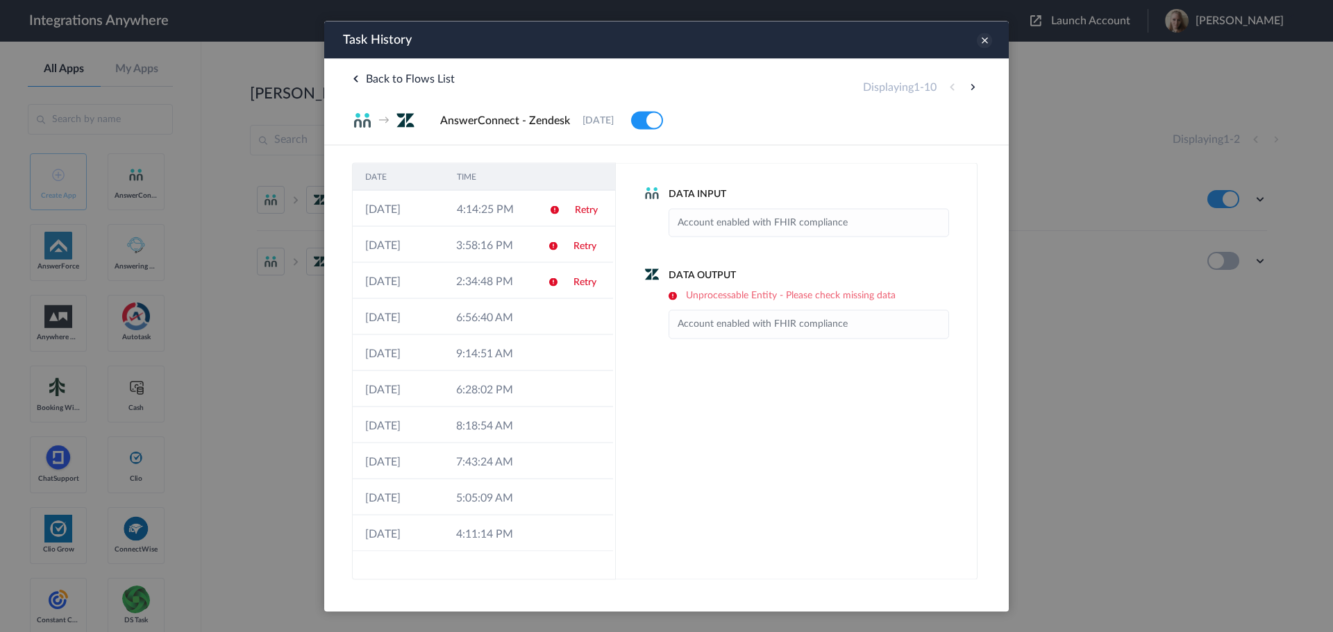
click at [983, 44] on icon at bounding box center [984, 40] width 15 height 15
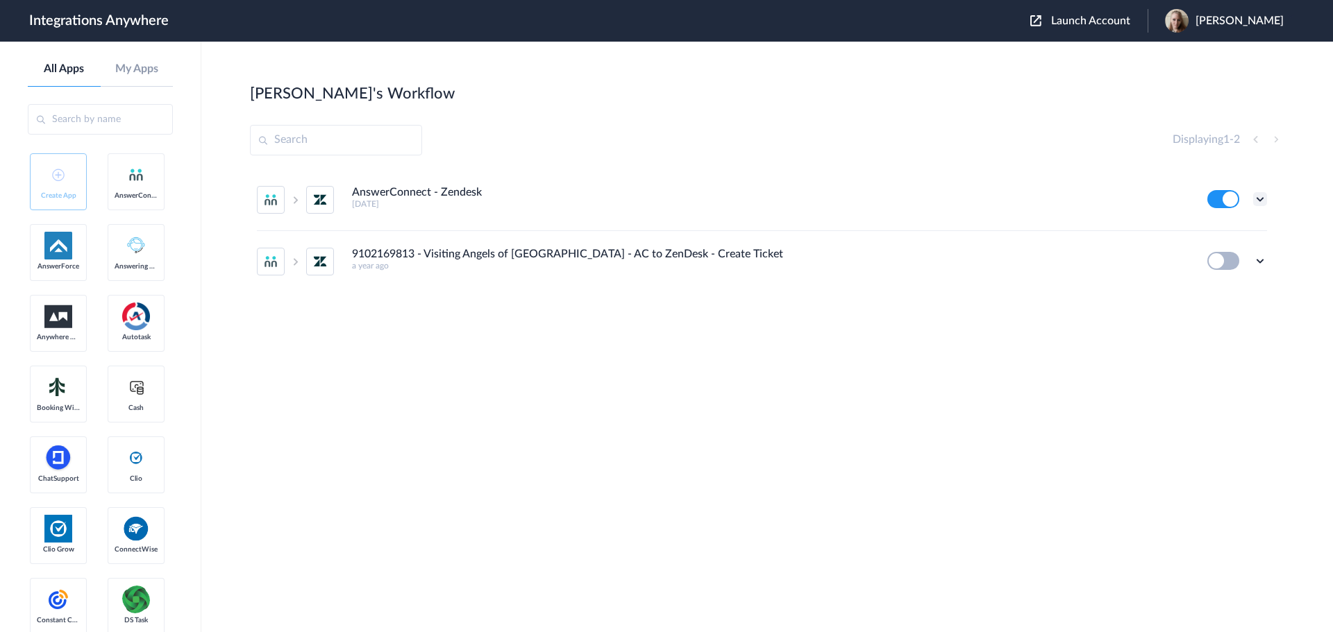
click at [1261, 199] on icon at bounding box center [1260, 199] width 14 height 14
click at [1214, 232] on link "Edit" at bounding box center [1203, 231] width 33 height 10
click at [1260, 199] on icon at bounding box center [1260, 199] width 14 height 14
click at [1237, 259] on link "Task history" at bounding box center [1220, 257] width 67 height 10
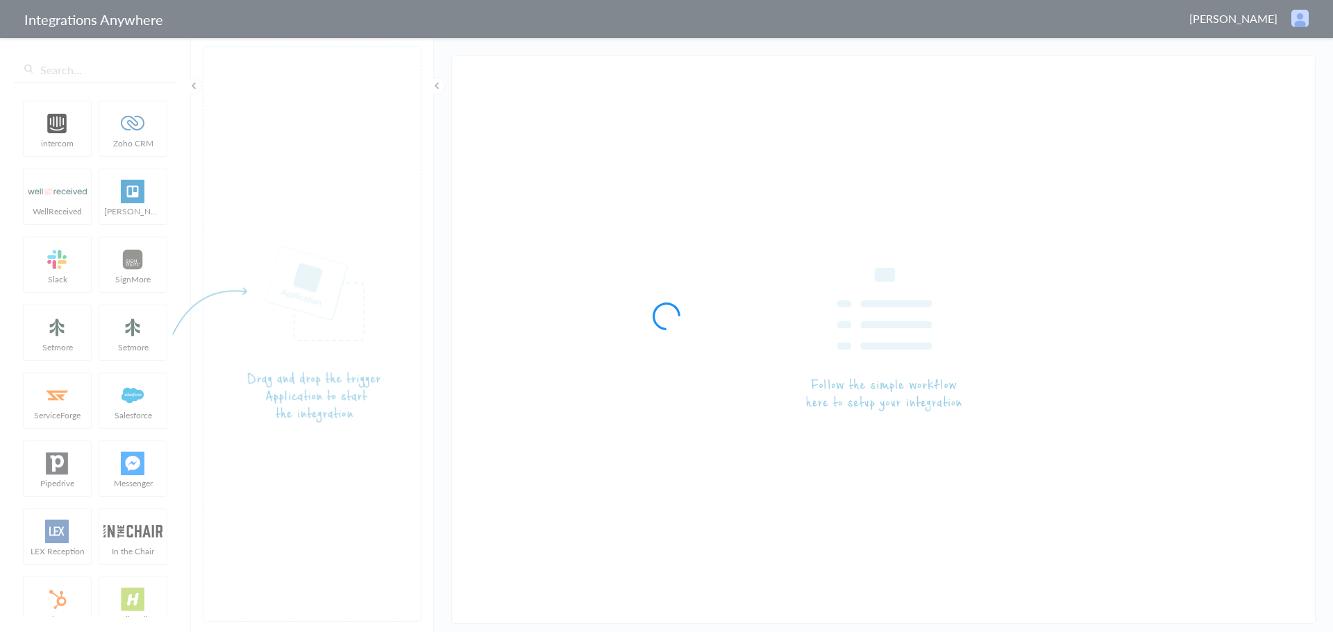
type input "AnswerConnect - Zendesk"
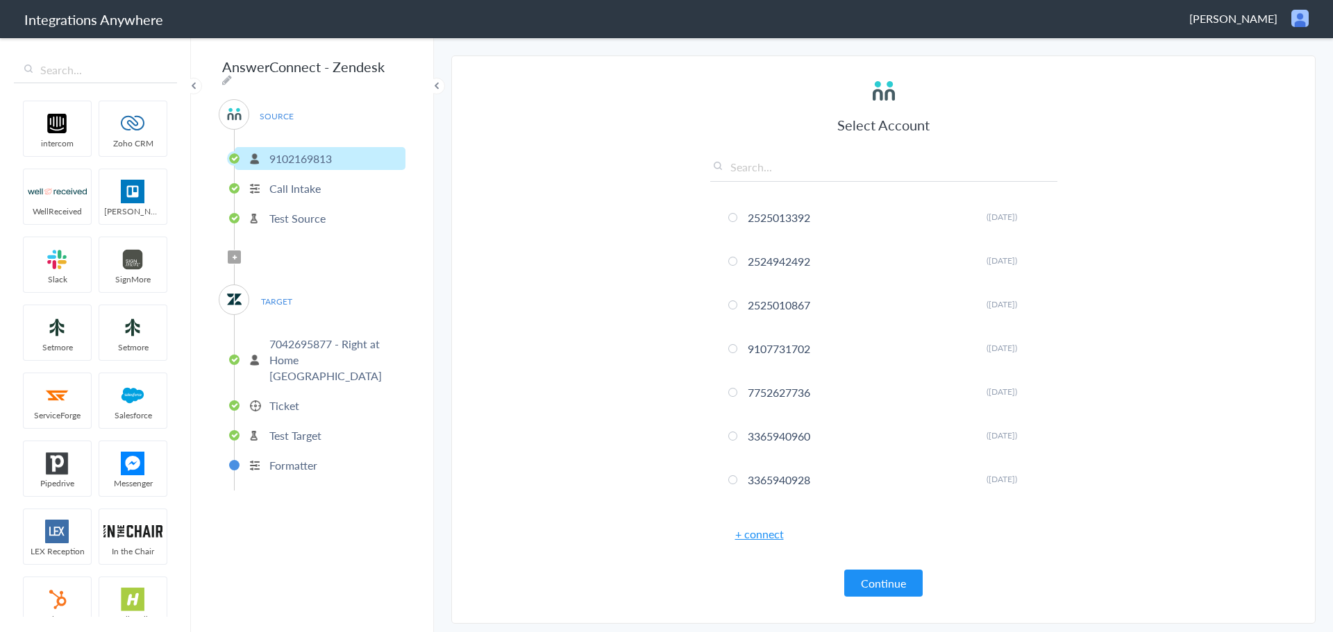
click at [305, 349] on p "7042695877 - Right at Home [GEOGRAPHIC_DATA]" at bounding box center [335, 360] width 133 height 48
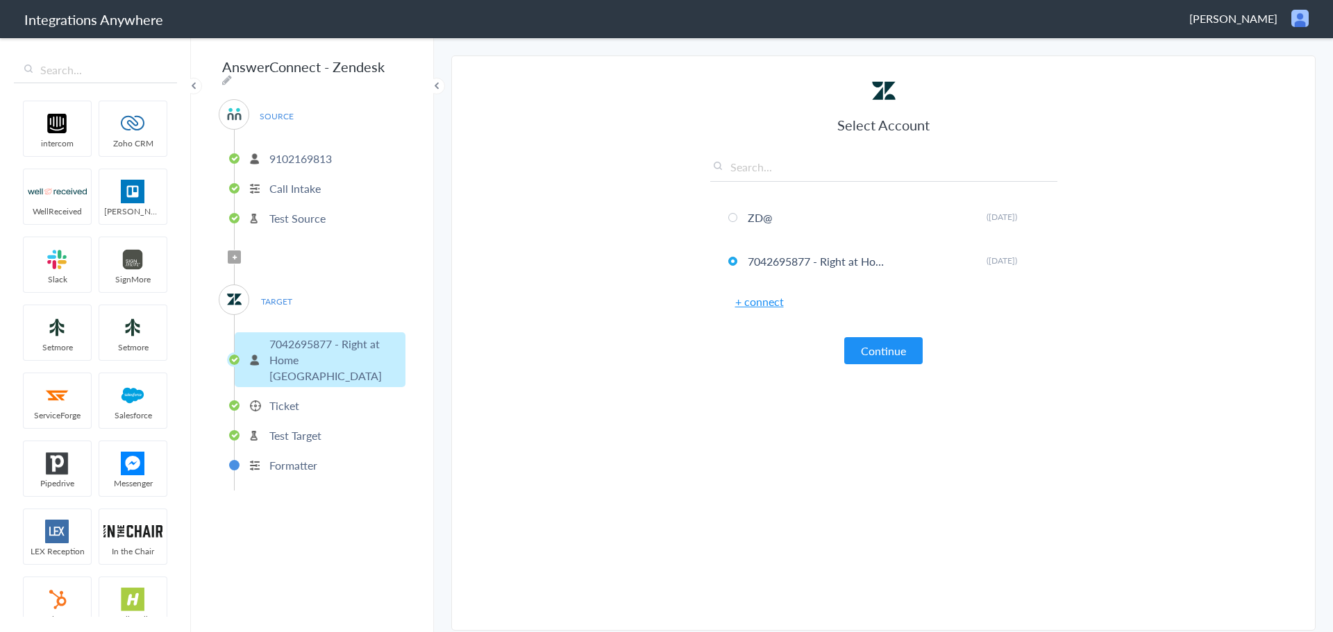
click at [294, 398] on p "Ticket" at bounding box center [284, 406] width 30 height 16
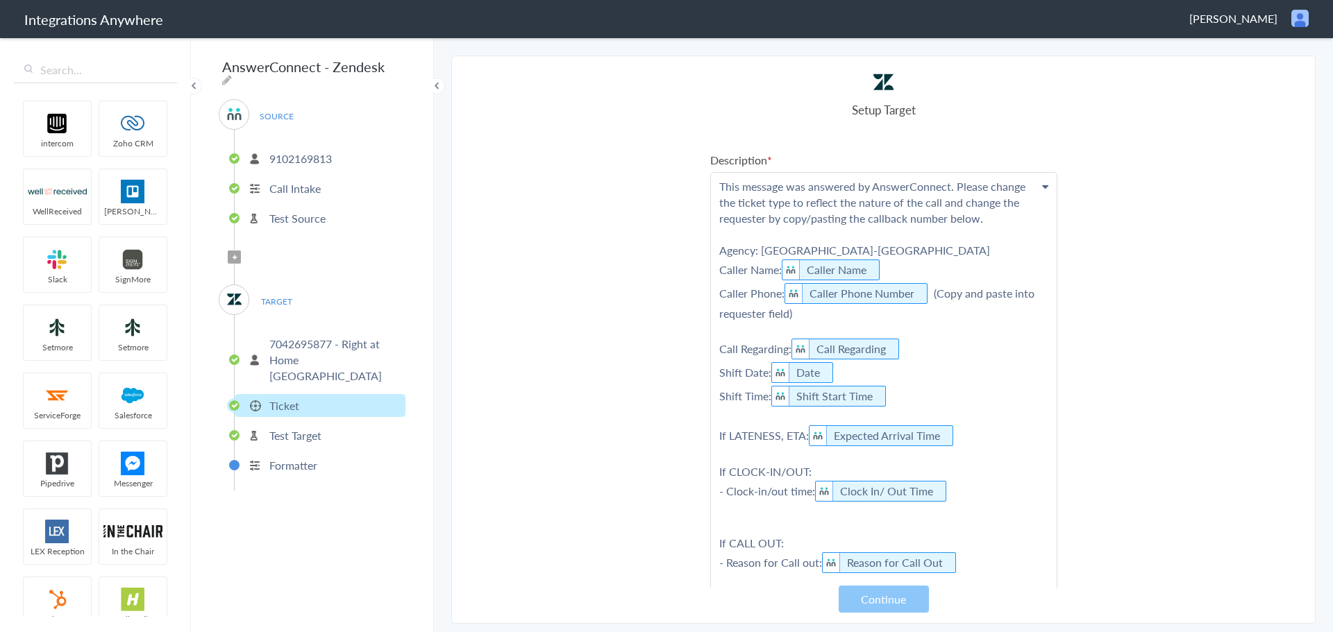
scroll to position [139, 0]
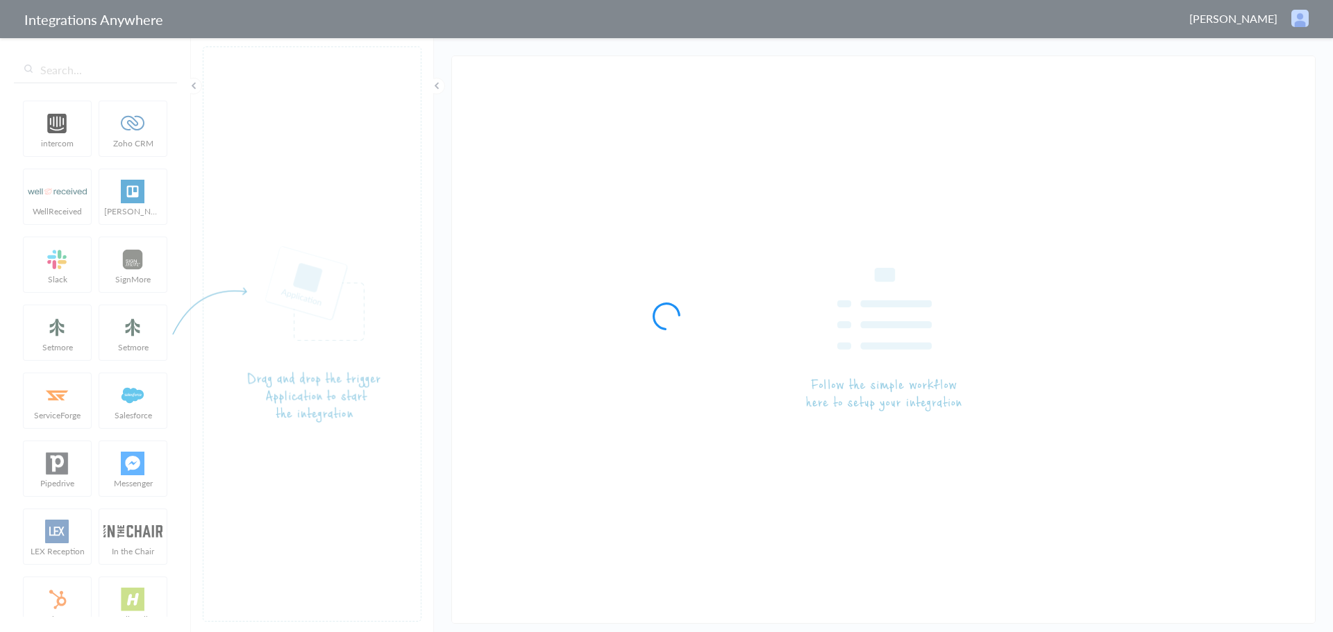
type input "AnswerConnect - Zendesk"
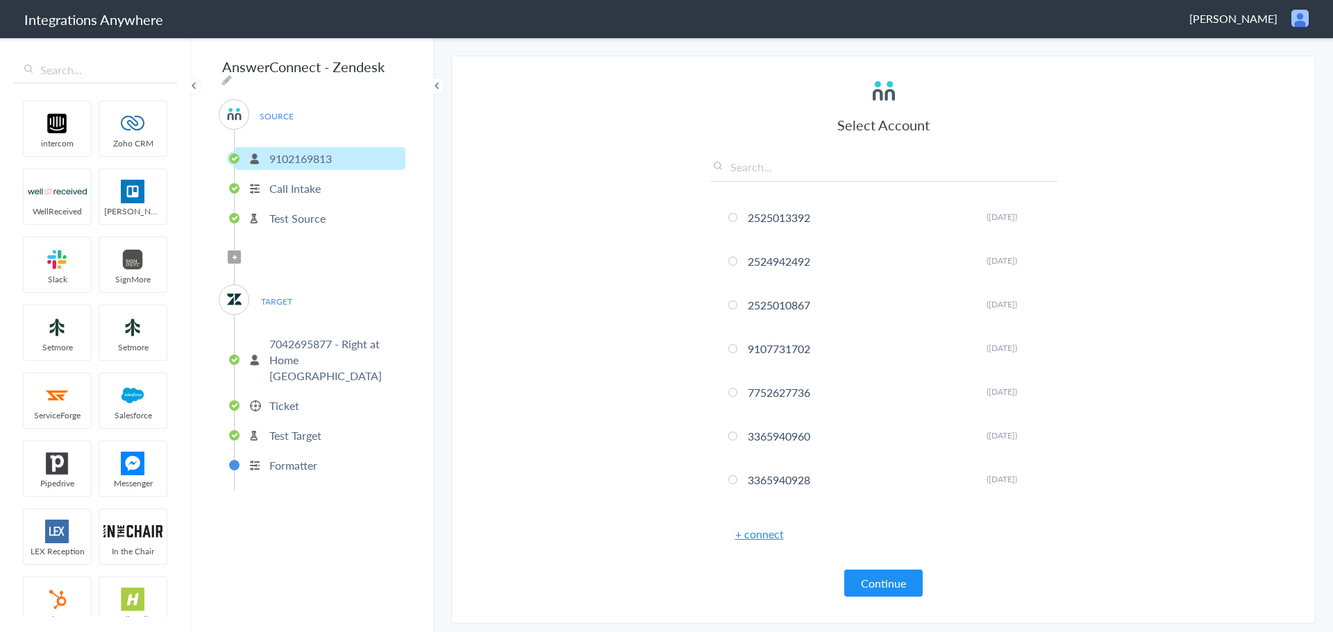
click at [319, 182] on p "Call Intake" at bounding box center [294, 189] width 51 height 16
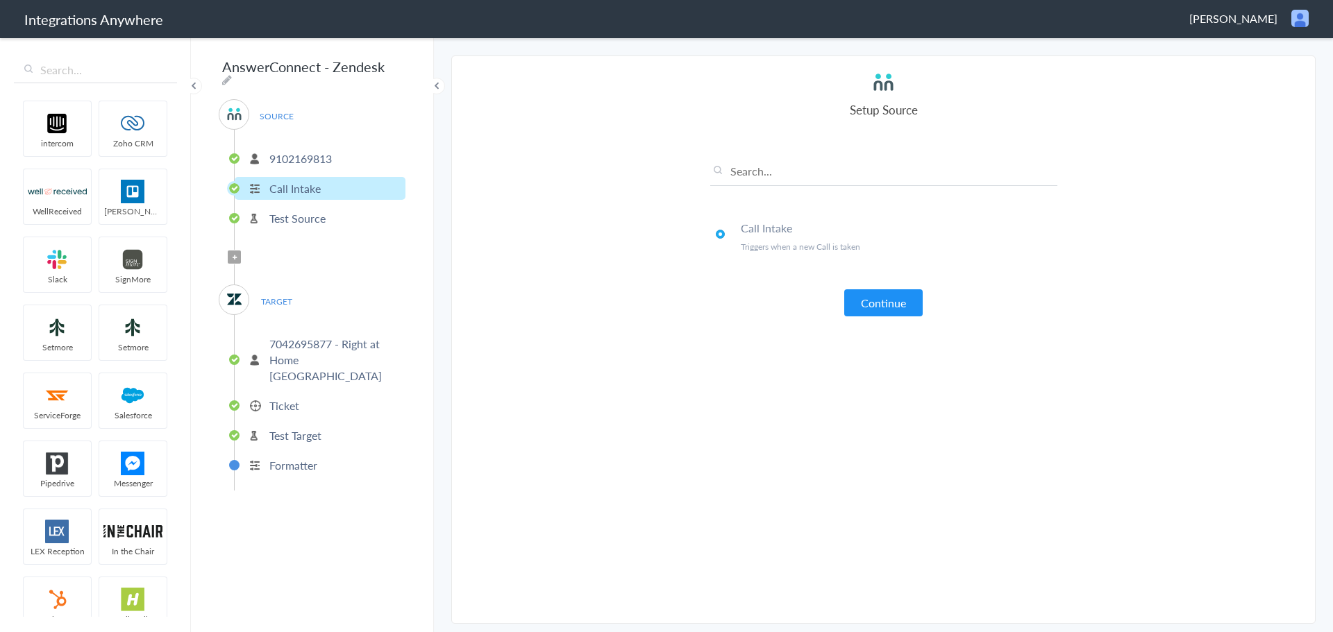
click at [305, 217] on p "Test Source" at bounding box center [297, 218] width 56 height 16
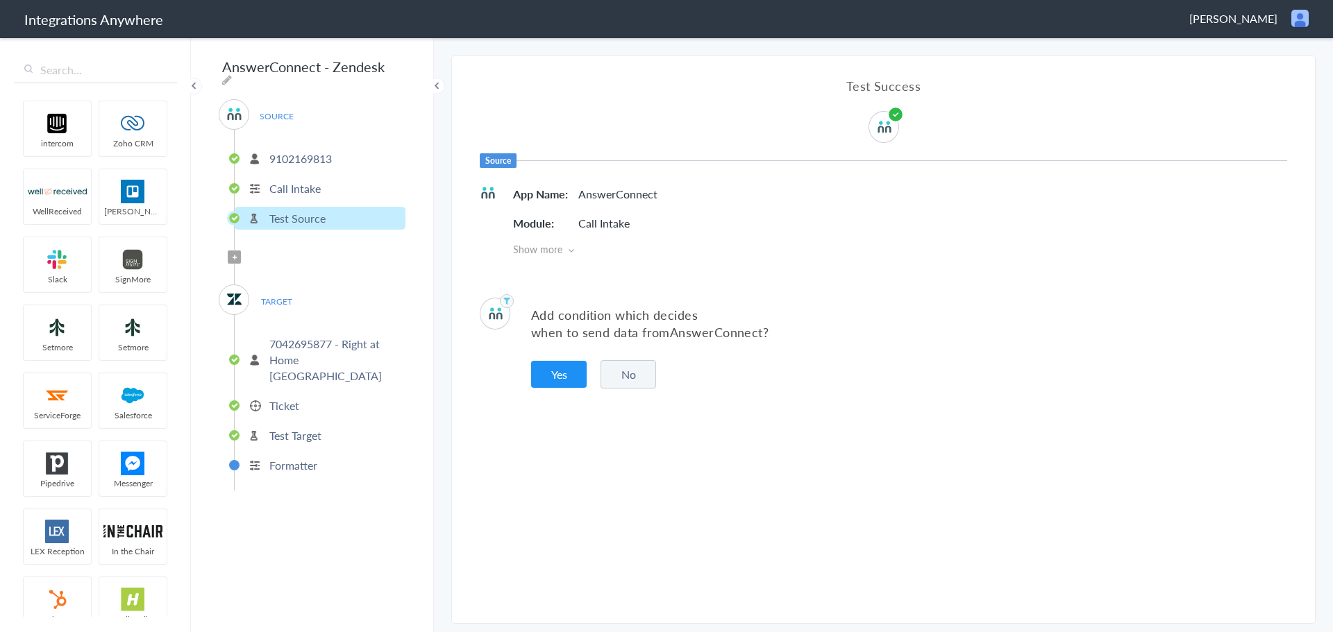
click at [313, 342] on p "7042695877 - Right at Home [GEOGRAPHIC_DATA]" at bounding box center [335, 360] width 133 height 48
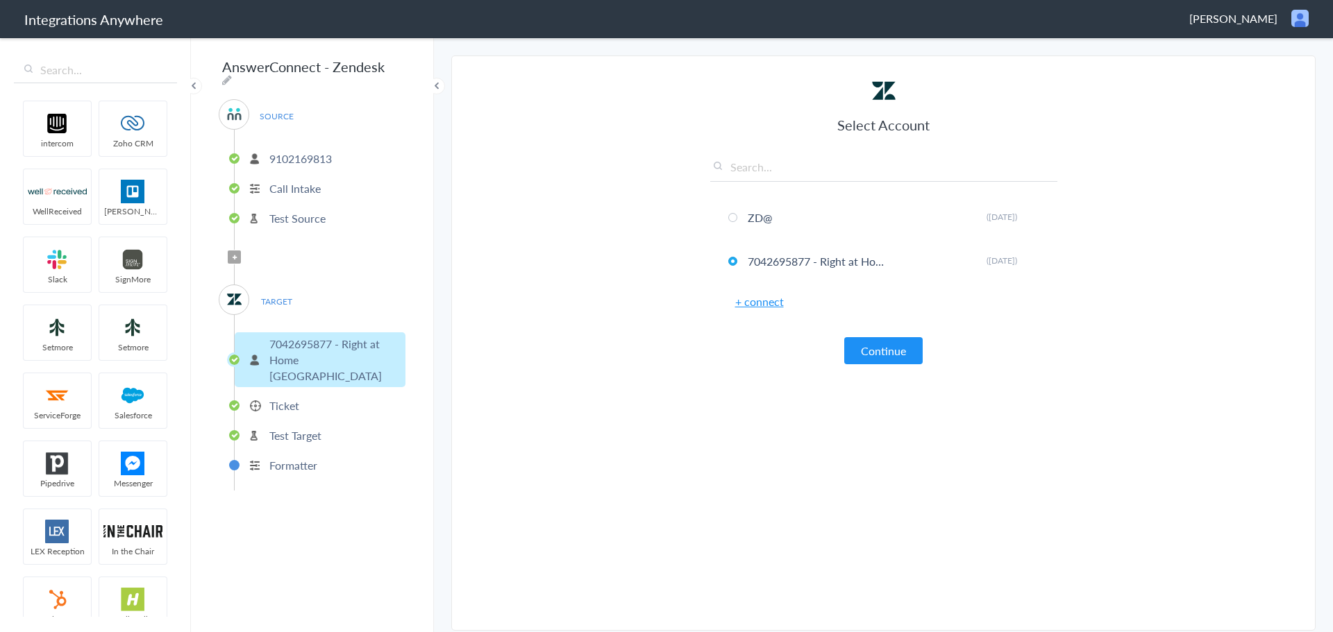
click at [292, 398] on p "Ticket" at bounding box center [284, 406] width 30 height 16
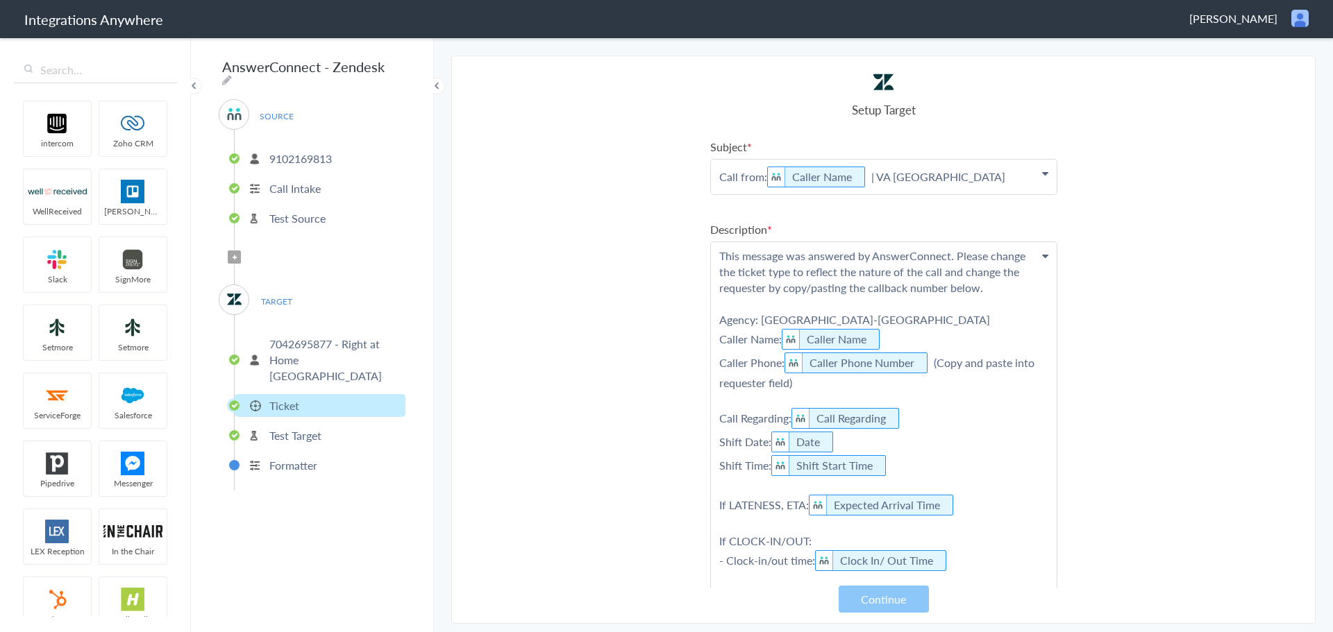
click at [292, 428] on p "Test Target" at bounding box center [295, 436] width 52 height 16
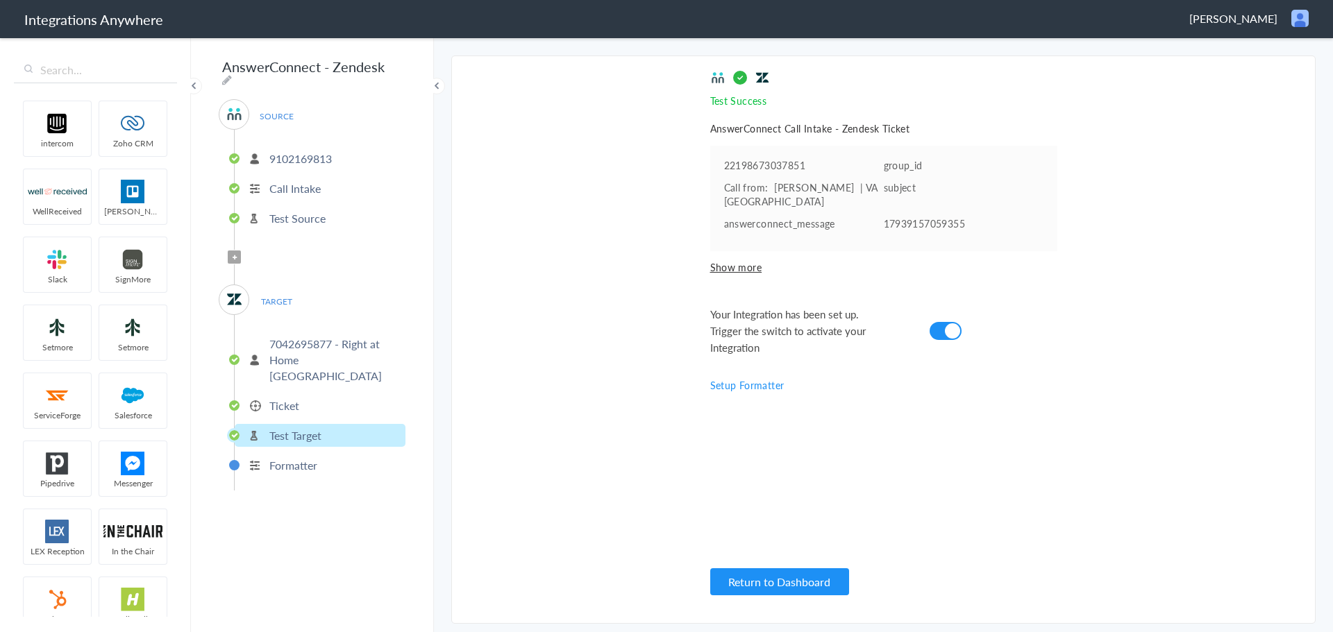
click at [321, 342] on p "7042695877 - Right at Home [GEOGRAPHIC_DATA]" at bounding box center [335, 360] width 133 height 48
